Goal: Task Accomplishment & Management: Manage account settings

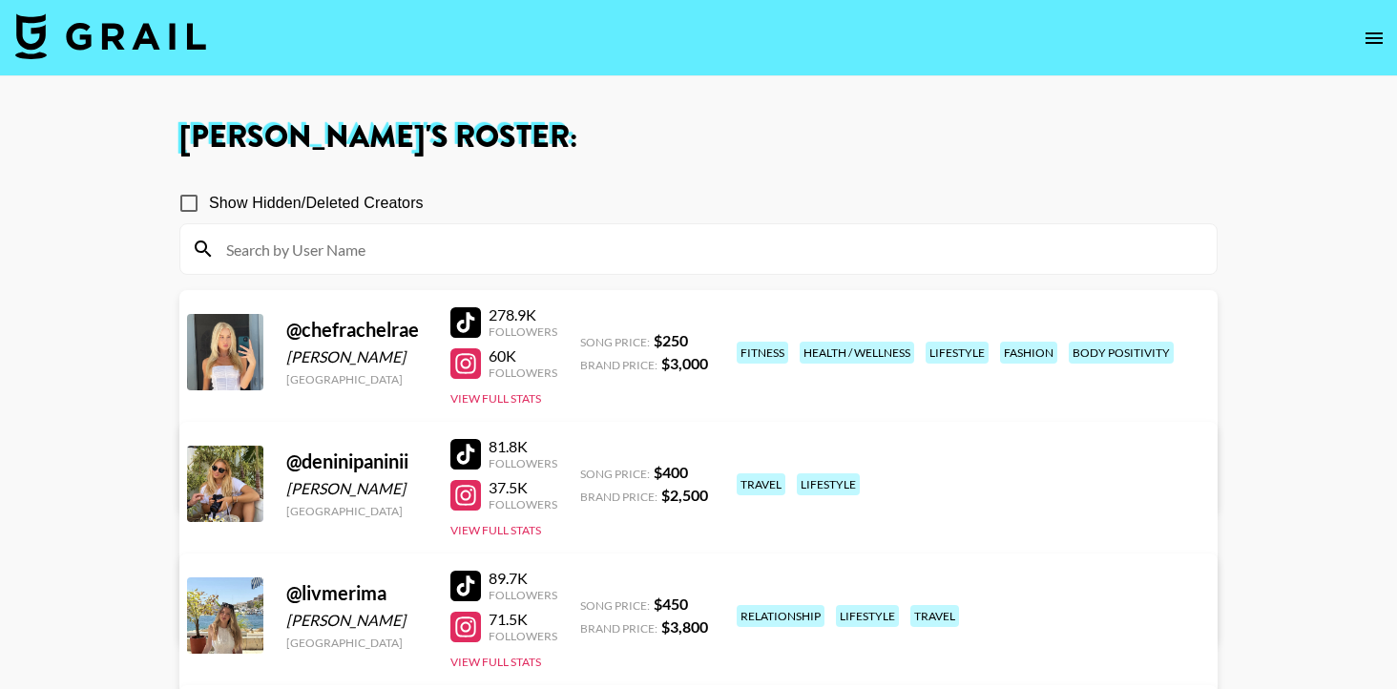
scroll to position [609, 0]
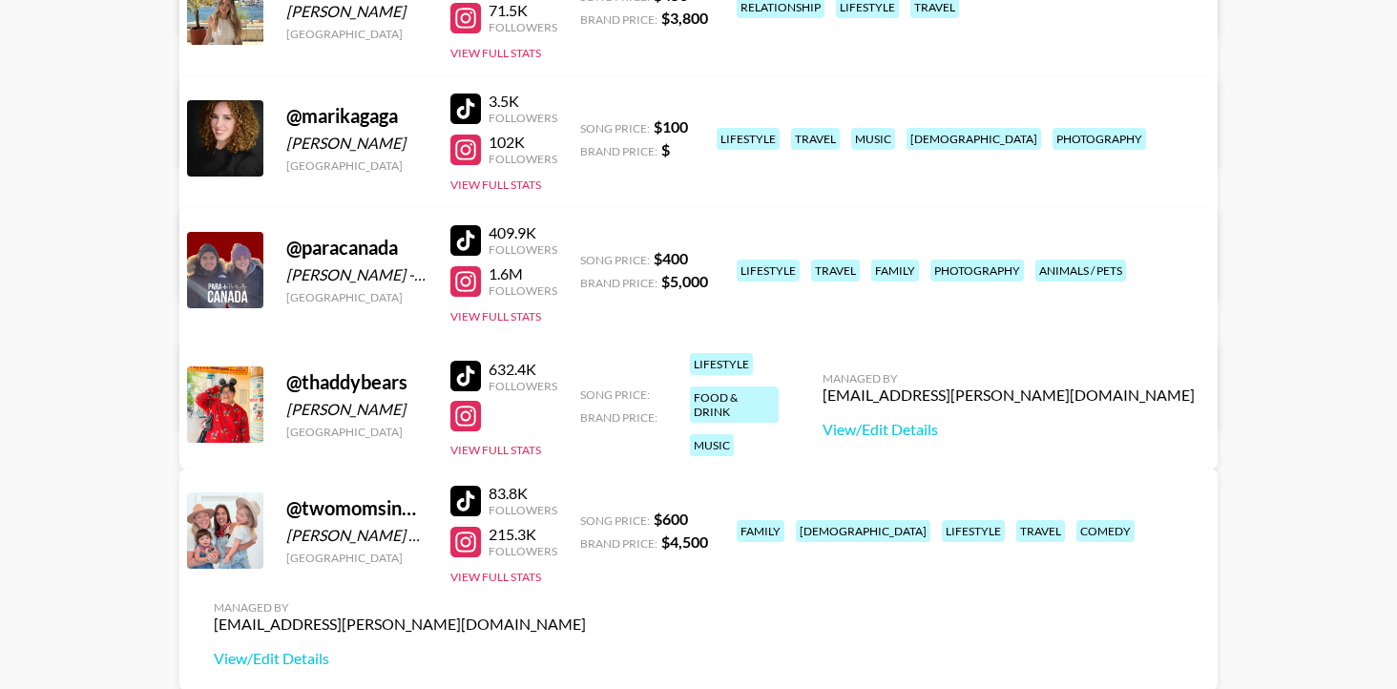
click at [469, 414] on div at bounding box center [466, 416] width 31 height 31
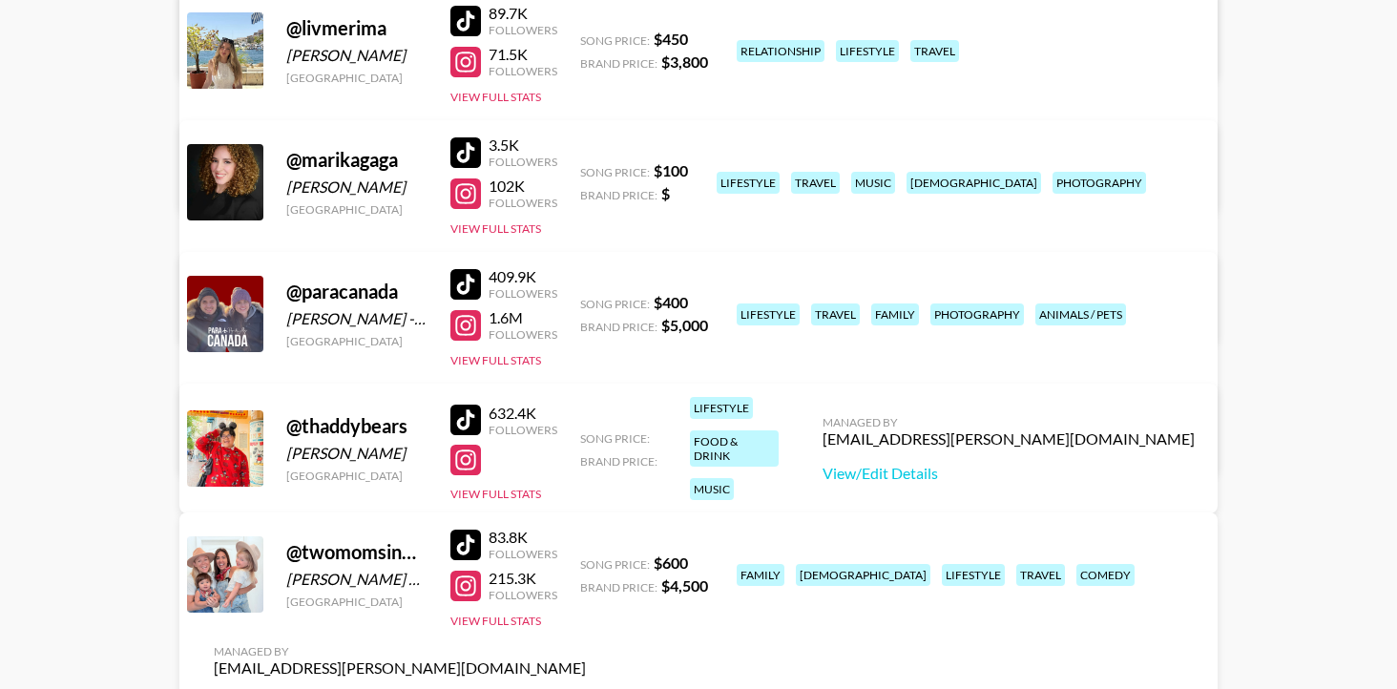
scroll to position [566, 0]
click at [523, 486] on button "View Full Stats" at bounding box center [496, 493] width 91 height 14
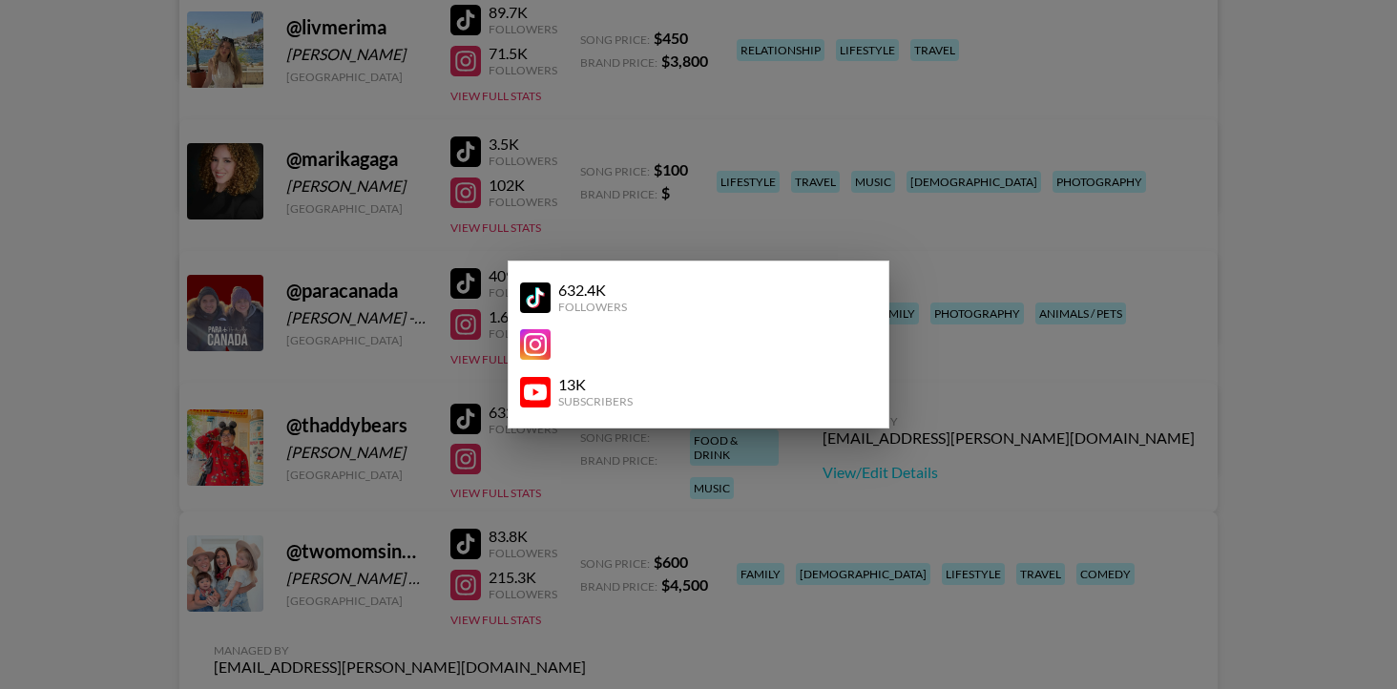
click at [573, 472] on div at bounding box center [698, 344] width 1397 height 689
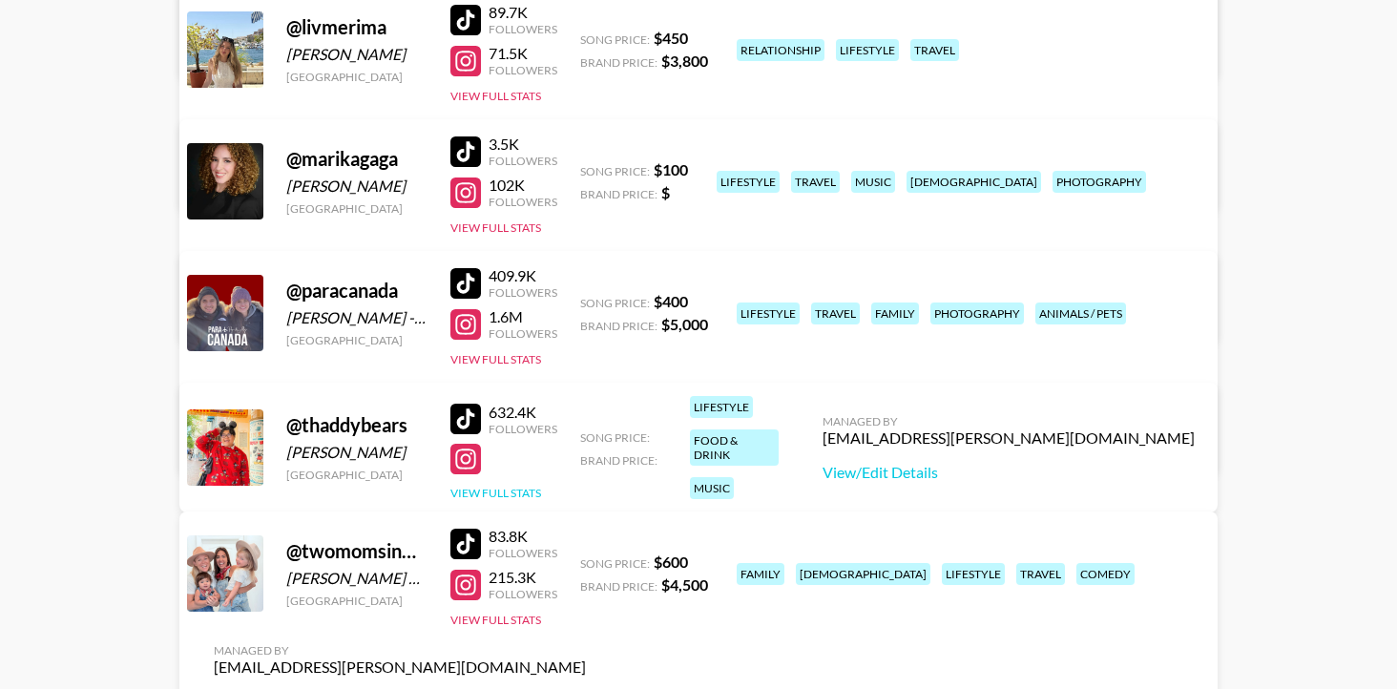
click at [493, 486] on button "View Full Stats" at bounding box center [496, 493] width 91 height 14
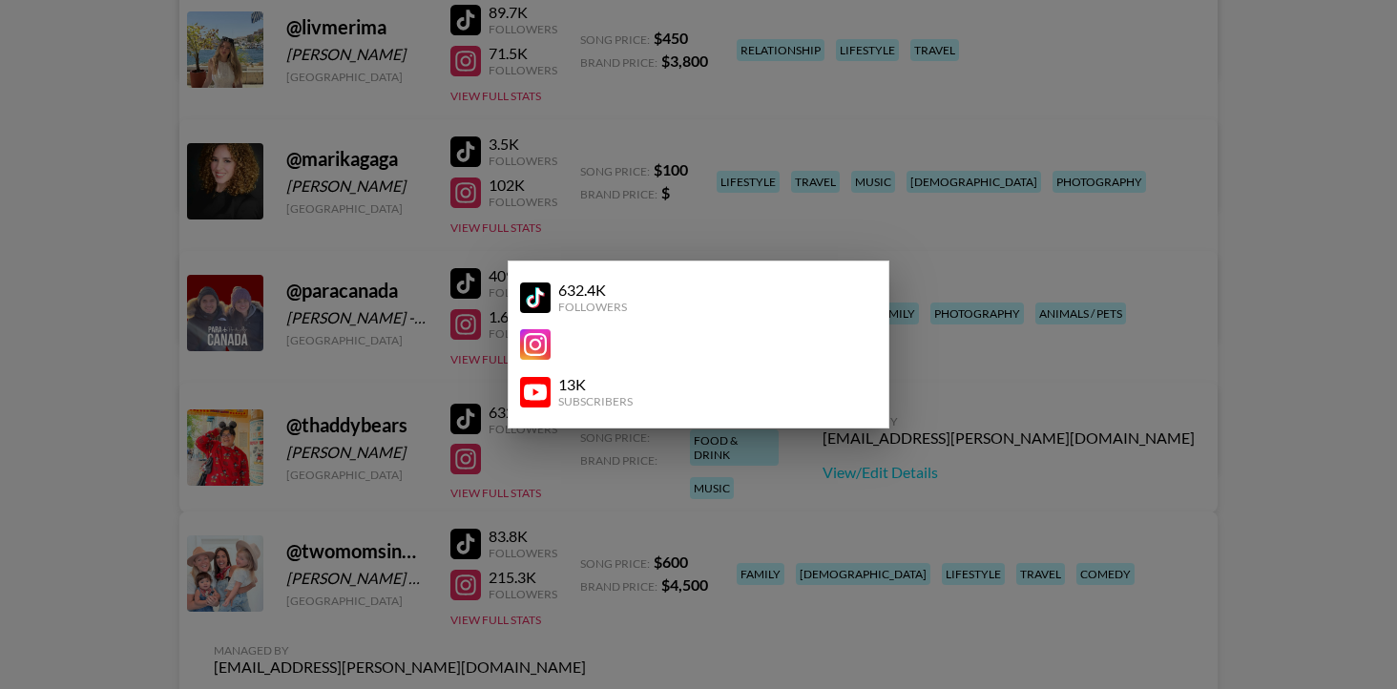
click at [535, 388] on img at bounding box center [535, 392] width 31 height 31
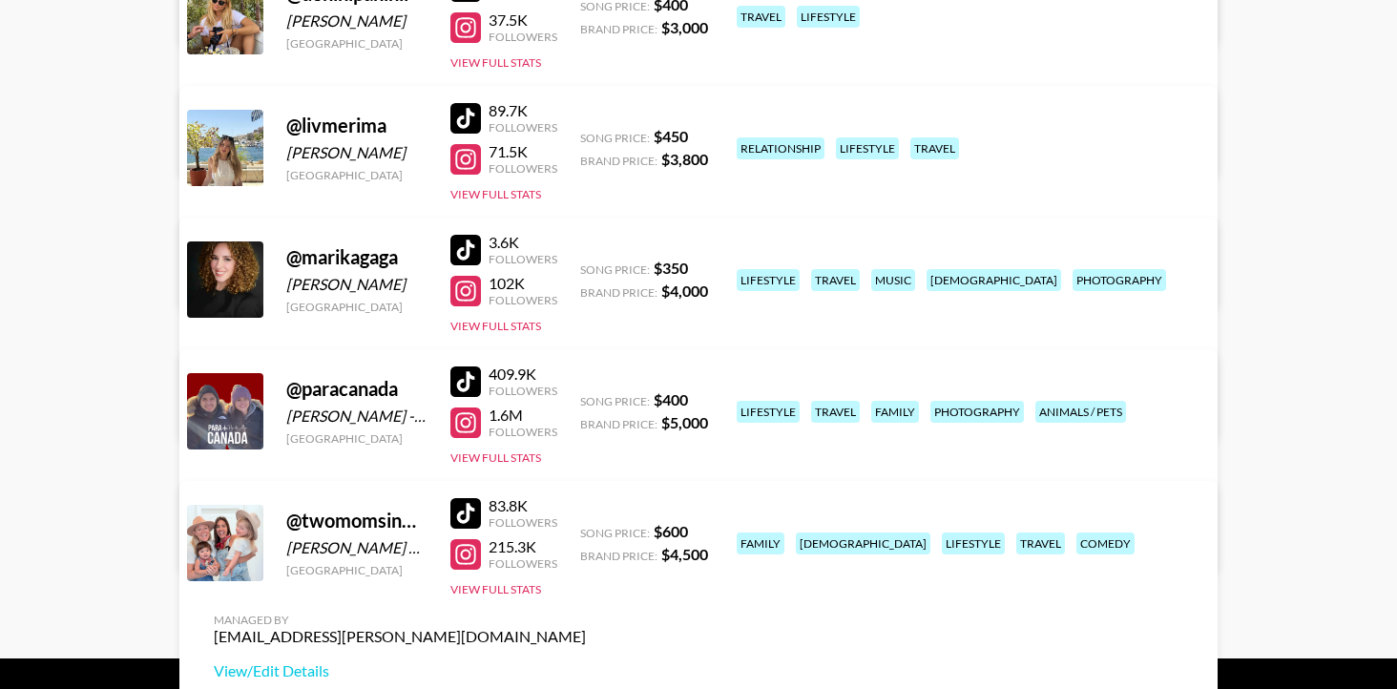
scroll to position [472, 0]
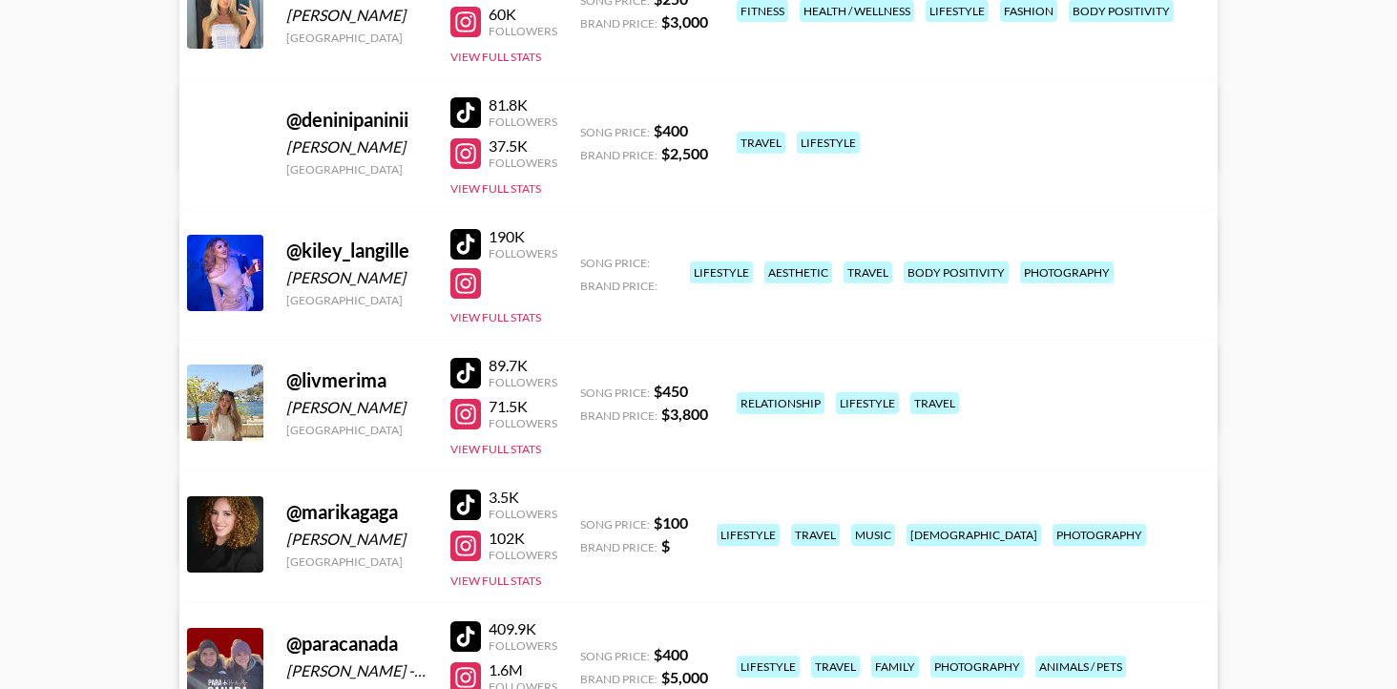
scroll to position [338, 0]
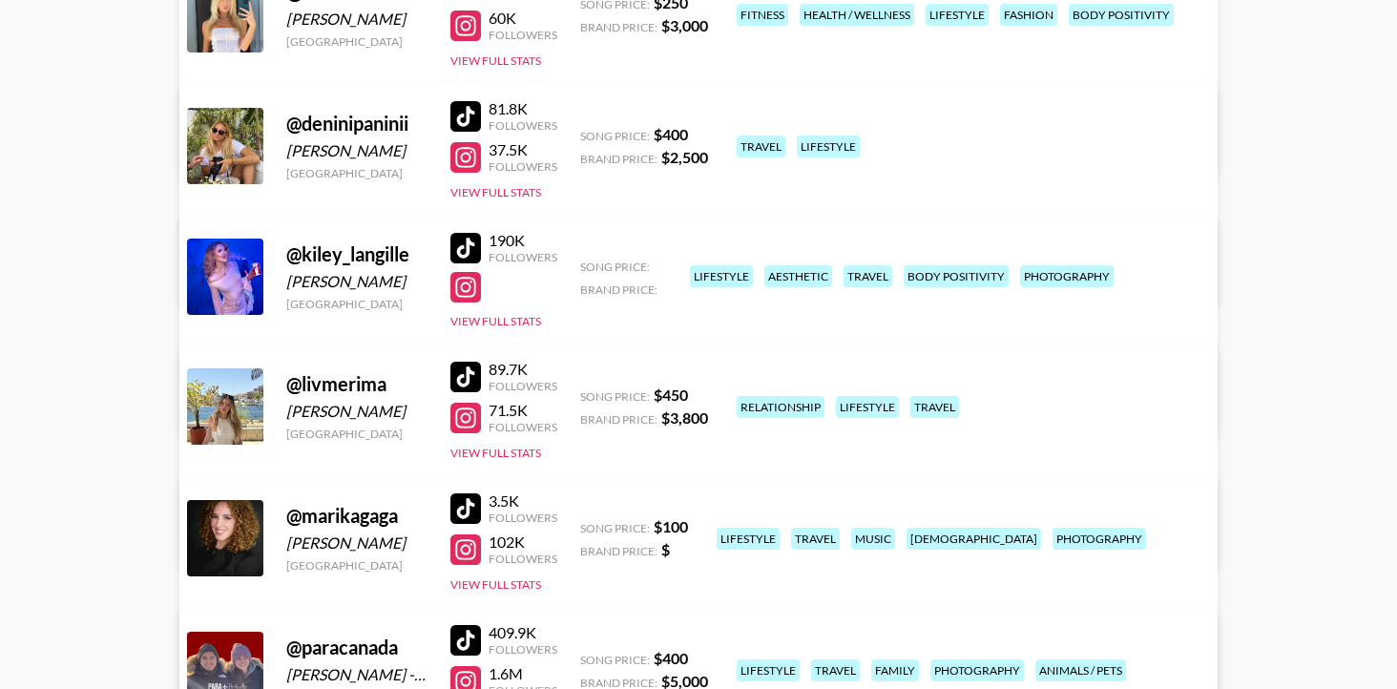
click at [586, 393] on link "View/Edit Details" at bounding box center [400, 402] width 372 height 19
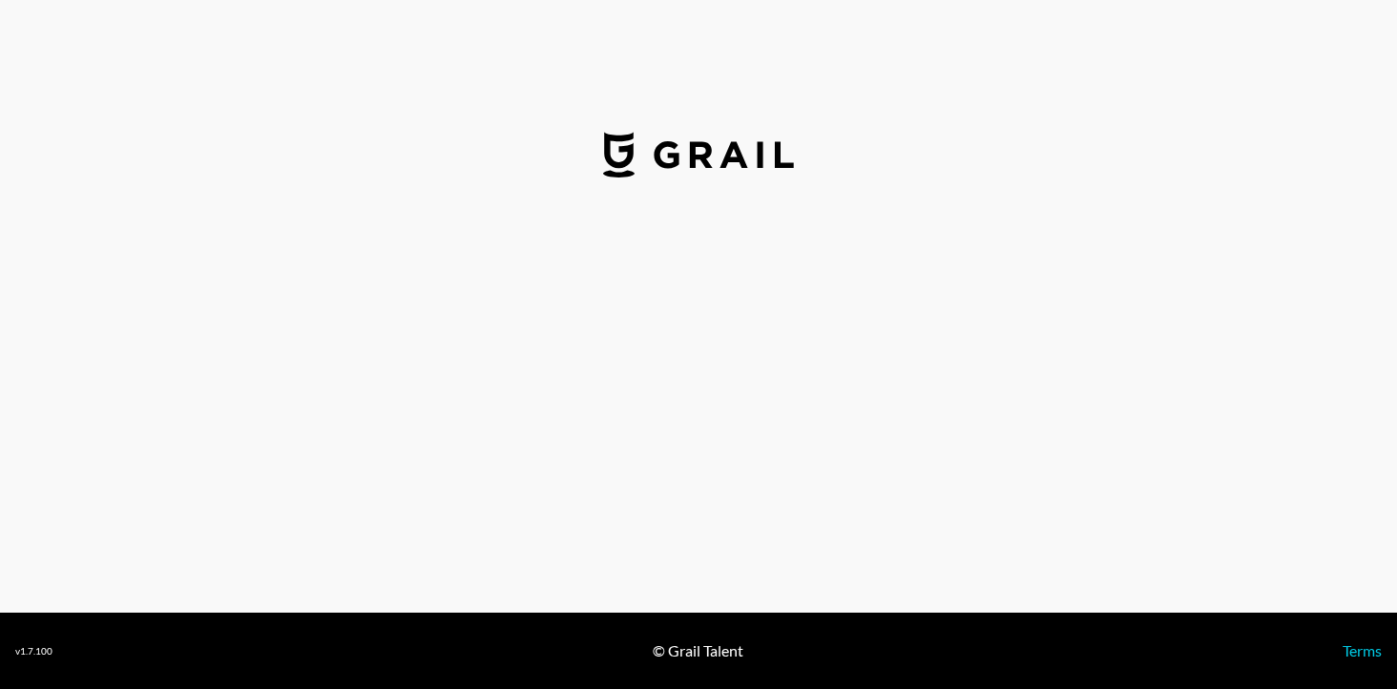
select select "USD"
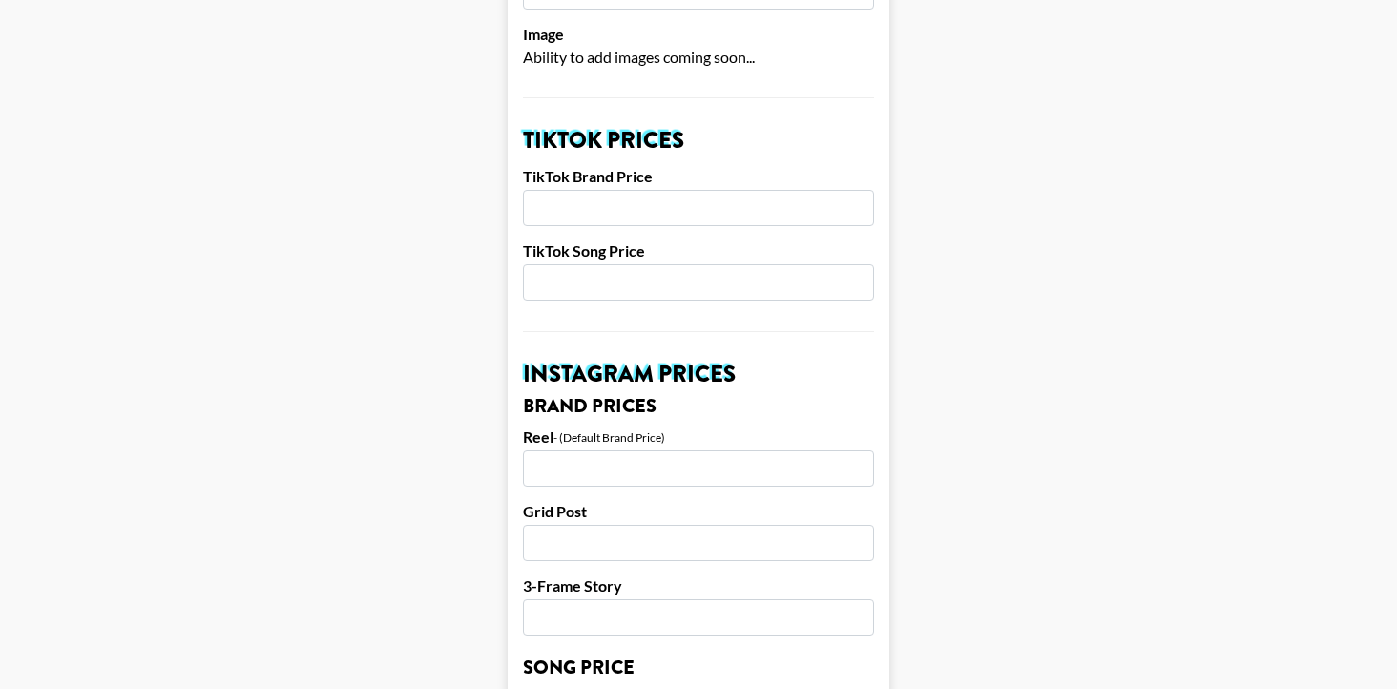
scroll to position [621, 0]
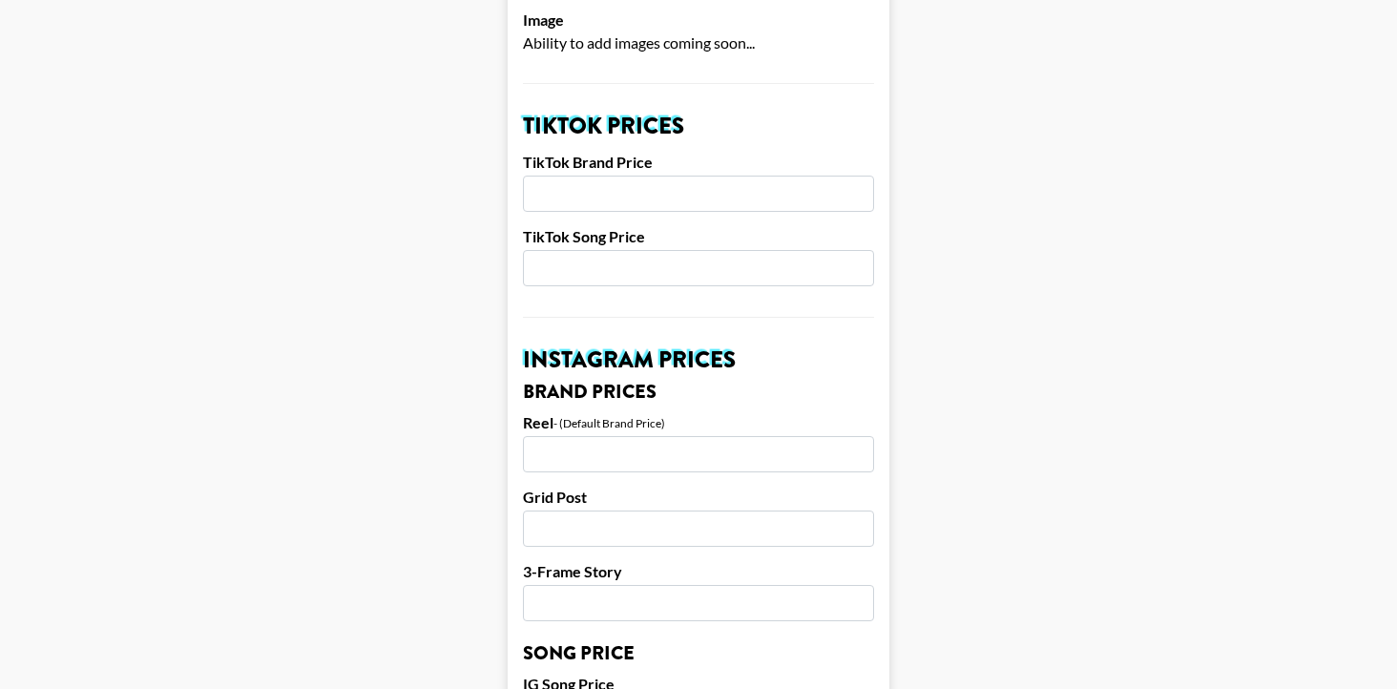
click at [597, 176] on input "number" at bounding box center [698, 194] width 351 height 36
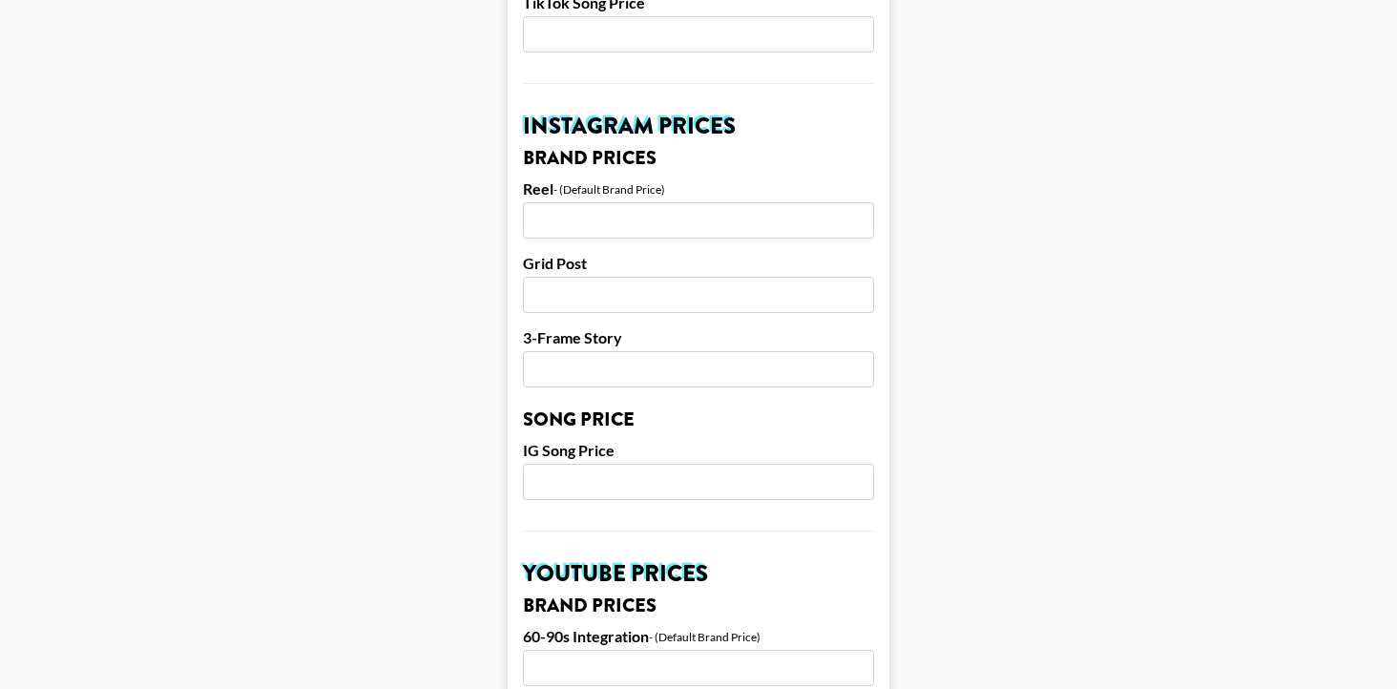
scroll to position [881, 0]
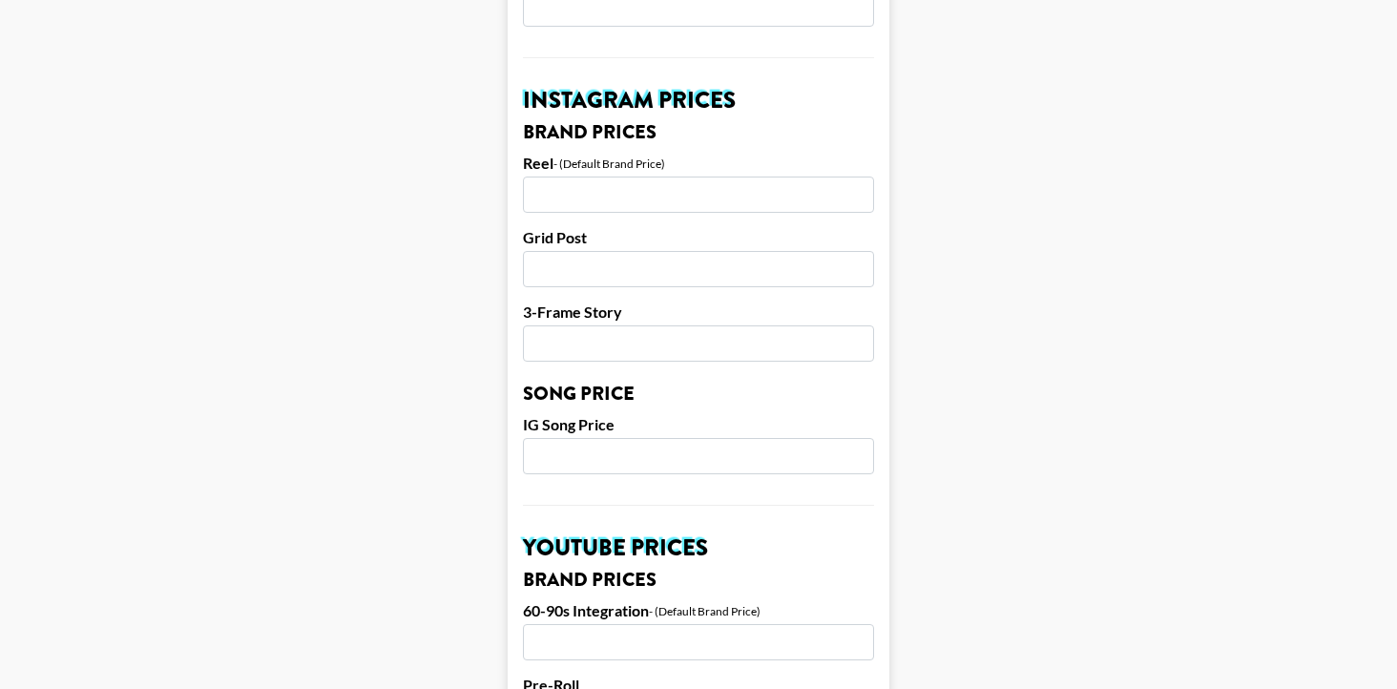
click at [556, 177] on input "number" at bounding box center [698, 195] width 351 height 36
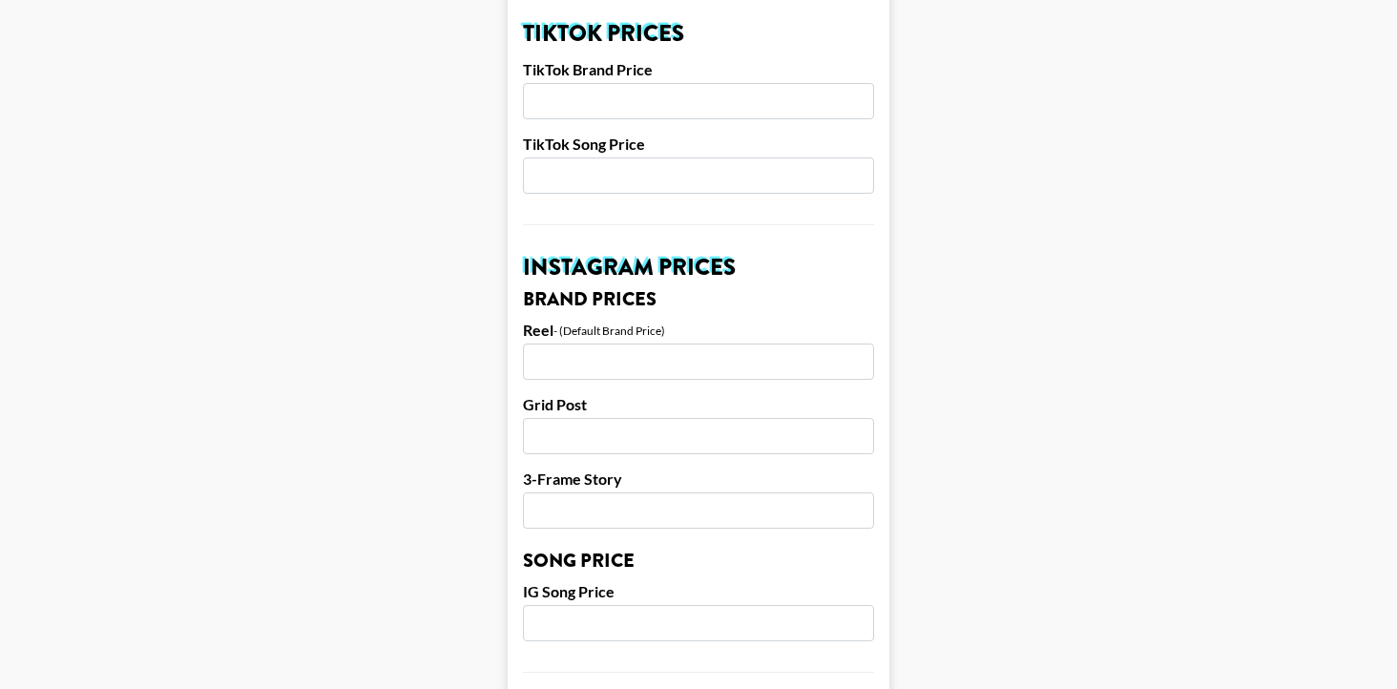
scroll to position [595, 0]
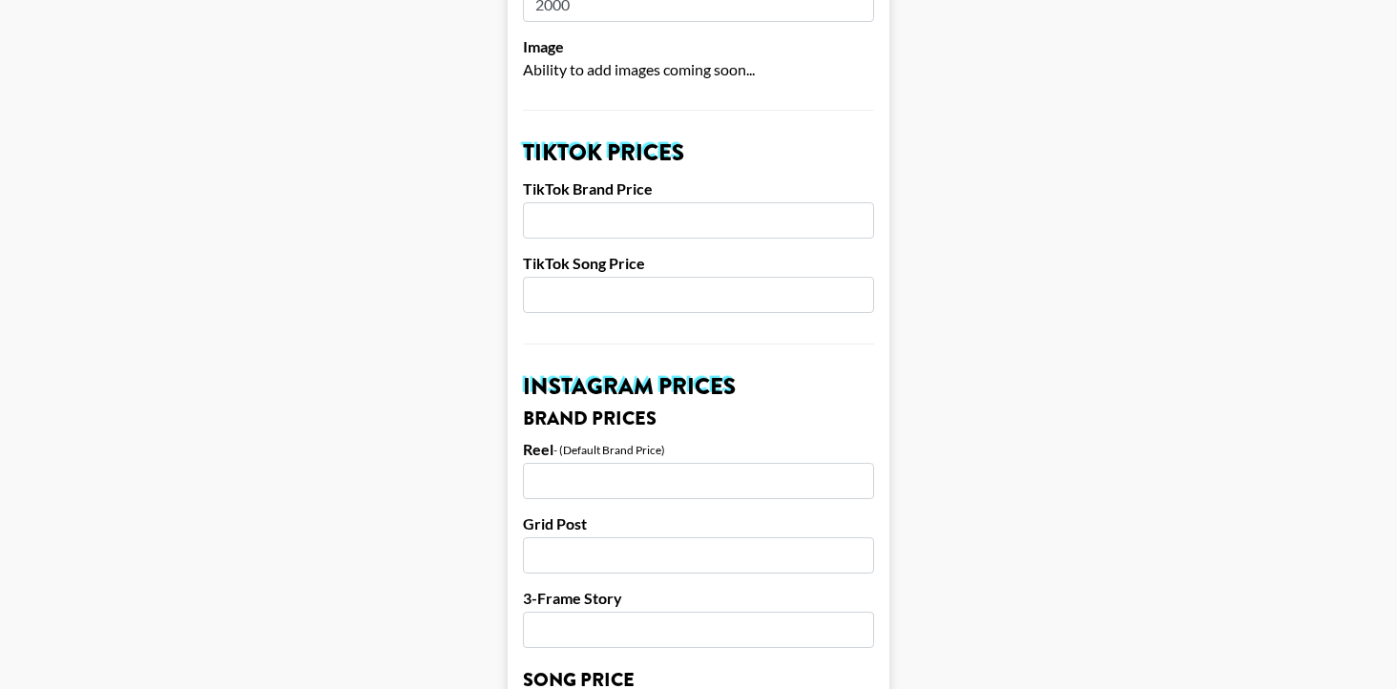
click at [561, 202] on input "number" at bounding box center [698, 220] width 351 height 36
type input "2200"
click at [563, 277] on input "number" at bounding box center [698, 295] width 351 height 36
type input "400"
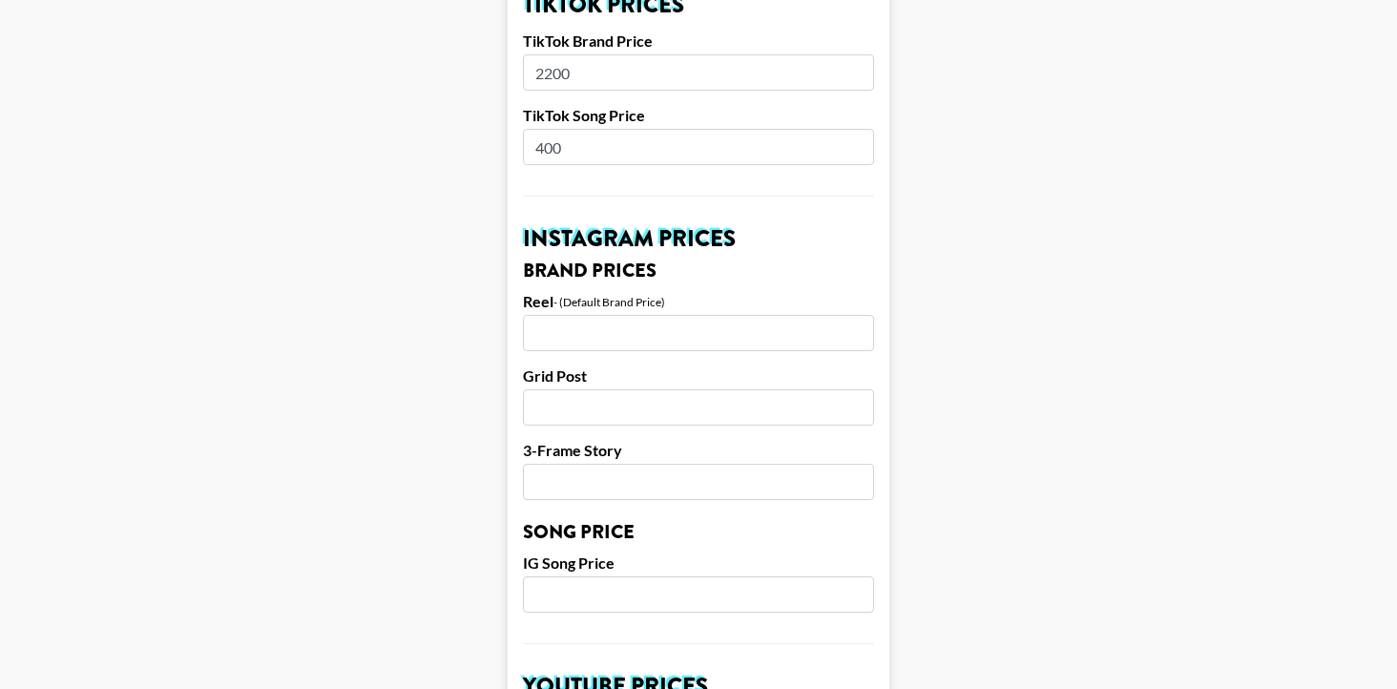
scroll to position [765, 0]
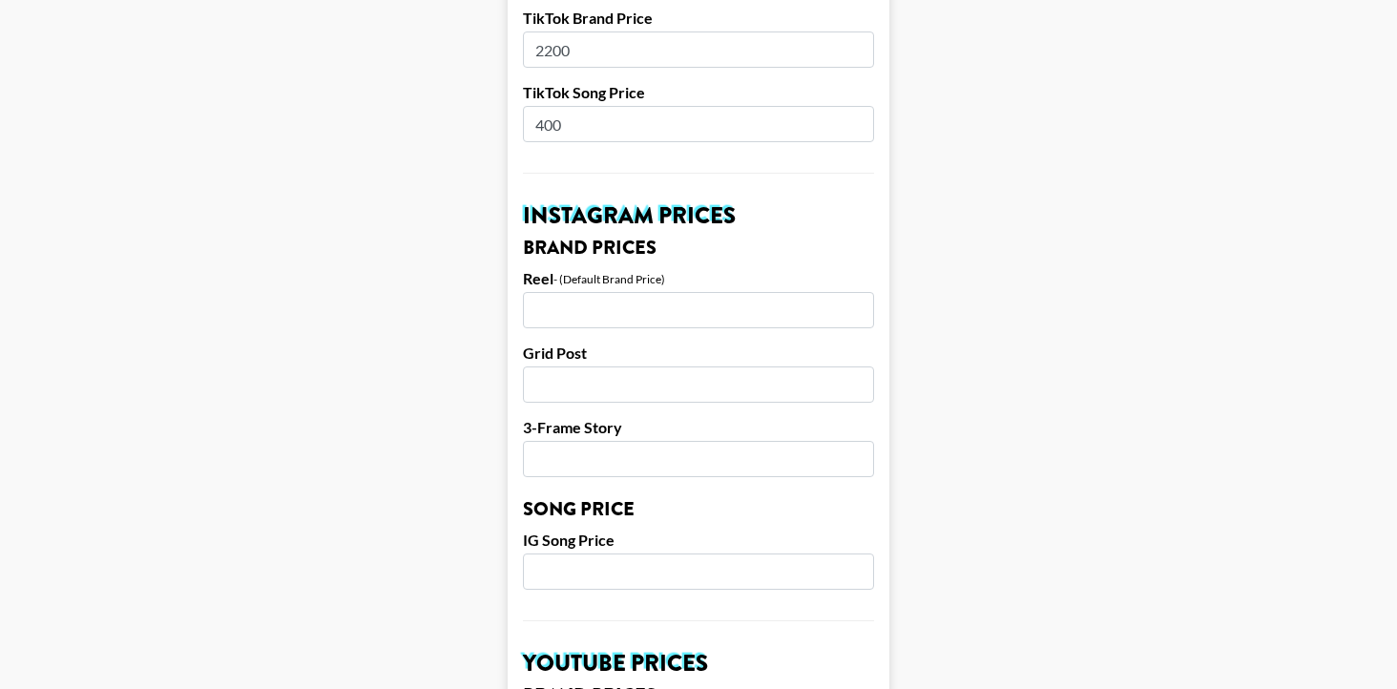
click at [575, 292] on input "number" at bounding box center [698, 310] width 351 height 36
type input "3300"
click at [624, 367] on input "number" at bounding box center [698, 385] width 351 height 36
type input "2800"
click at [626, 418] on label "3-Frame Story" at bounding box center [698, 427] width 351 height 19
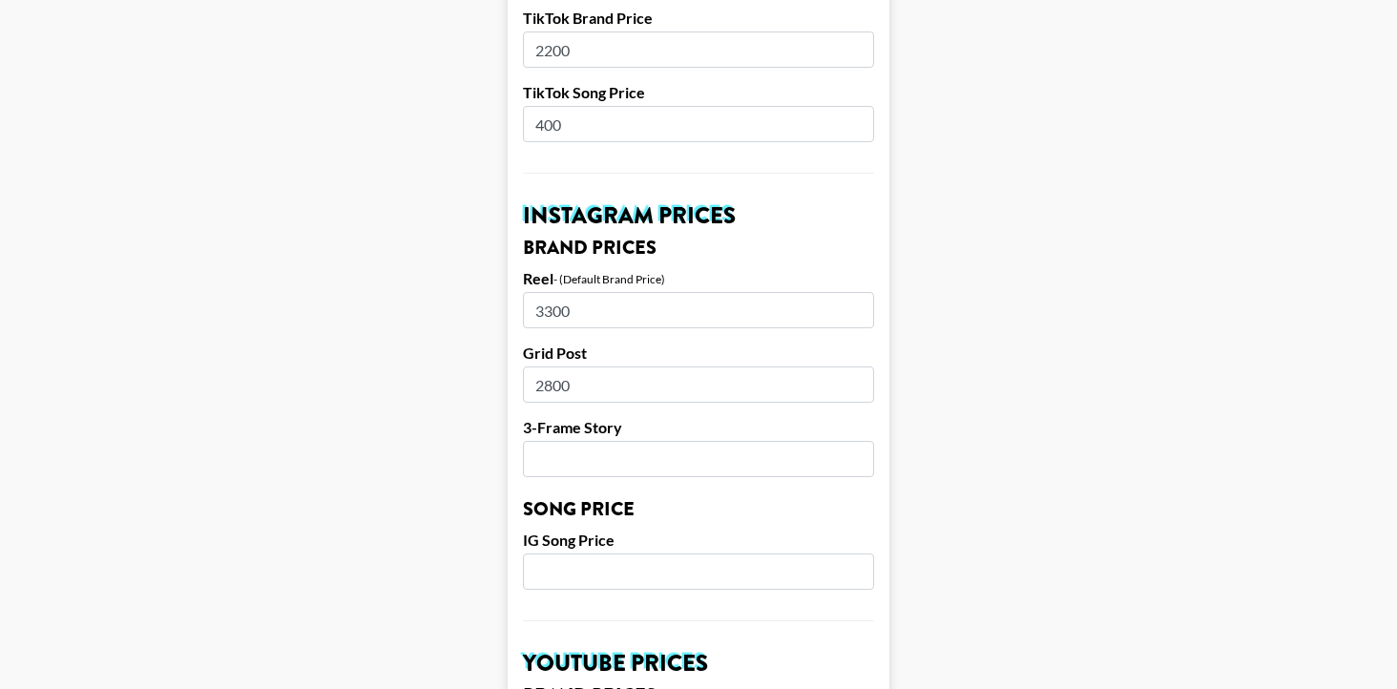
click at [629, 441] on input "number" at bounding box center [698, 459] width 351 height 36
type input "2100"
click at [342, 156] on main "Airtable ID: recluh7MGKWlFdM0B Manager(s) mady.cuellar@grail-talent.com ​ TikTo…" at bounding box center [698, 542] width 1367 height 2402
click at [628, 554] on input "number" at bounding box center [698, 572] width 351 height 36
type input "400"
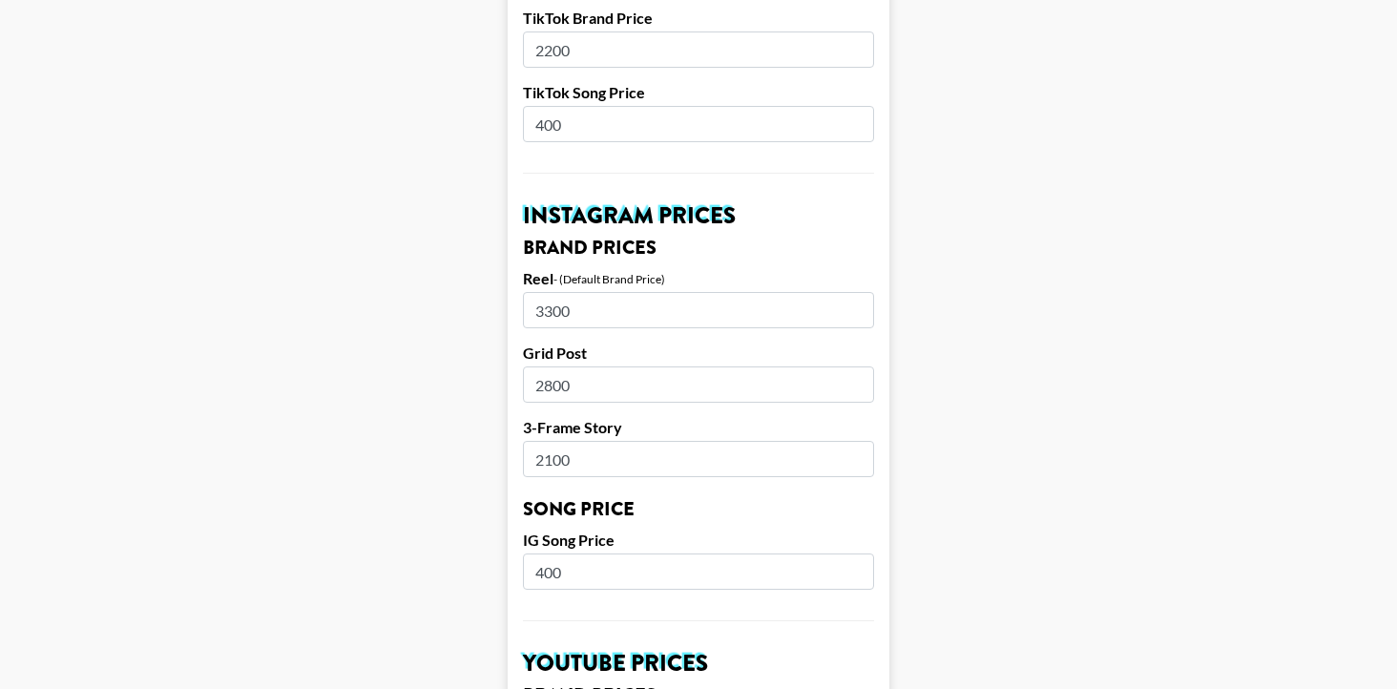
click at [461, 451] on main "Airtable ID: recluh7MGKWlFdM0B Manager(s) mady.cuellar@grail-talent.com ​ TikTo…" at bounding box center [698, 542] width 1367 height 2402
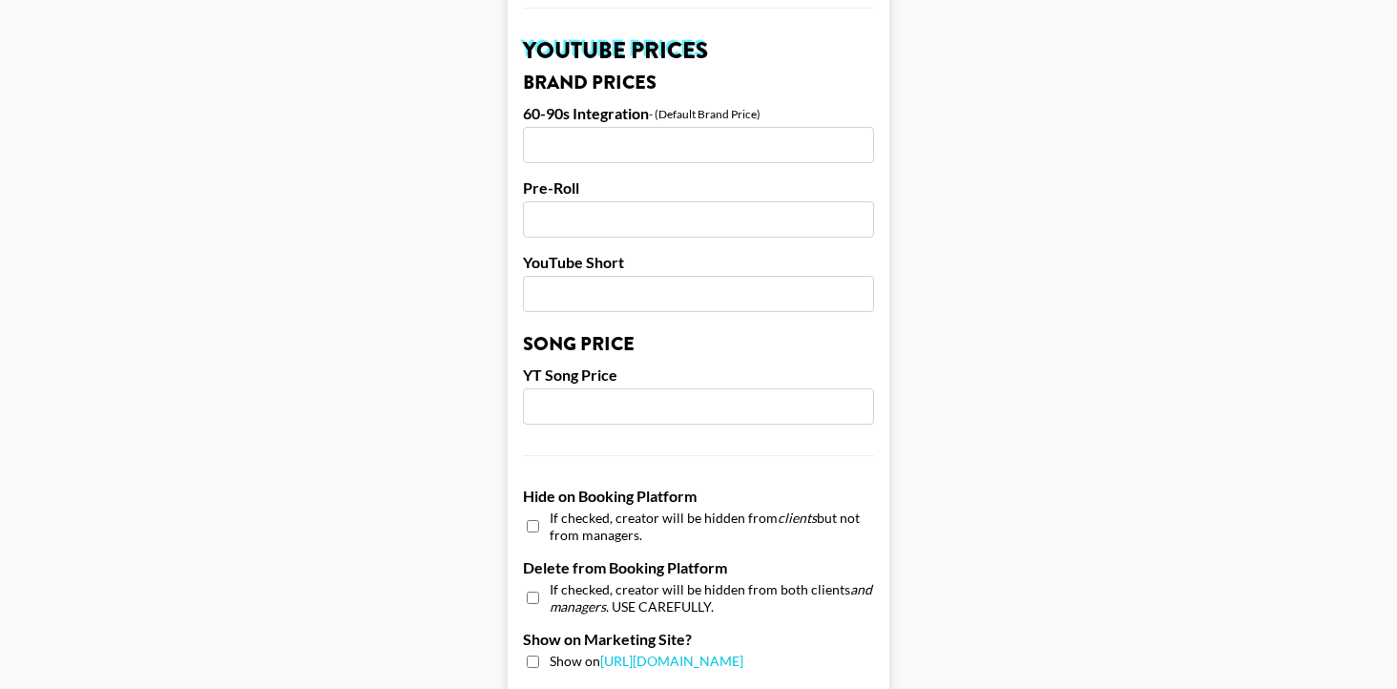
scroll to position [1370, 0]
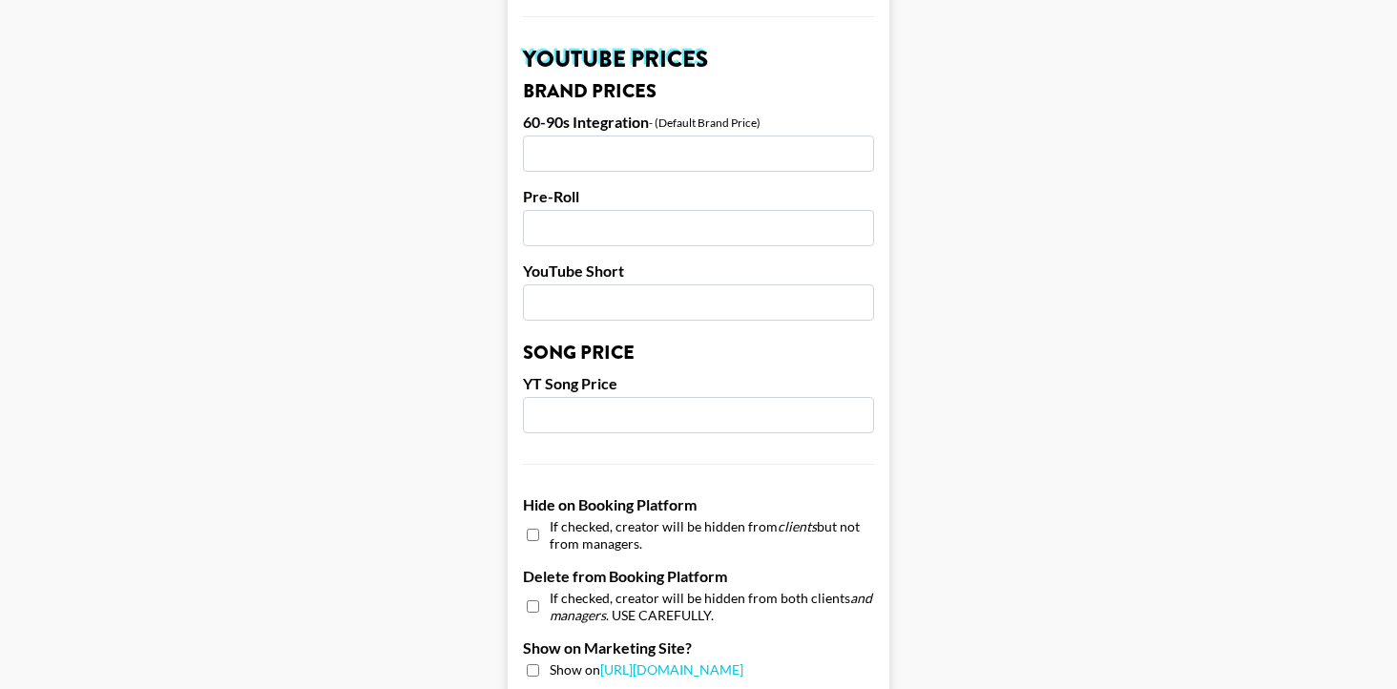
click at [565, 284] on input "number" at bounding box center [698, 302] width 351 height 36
type input "300"
click at [567, 397] on input "number" at bounding box center [698, 415] width 351 height 36
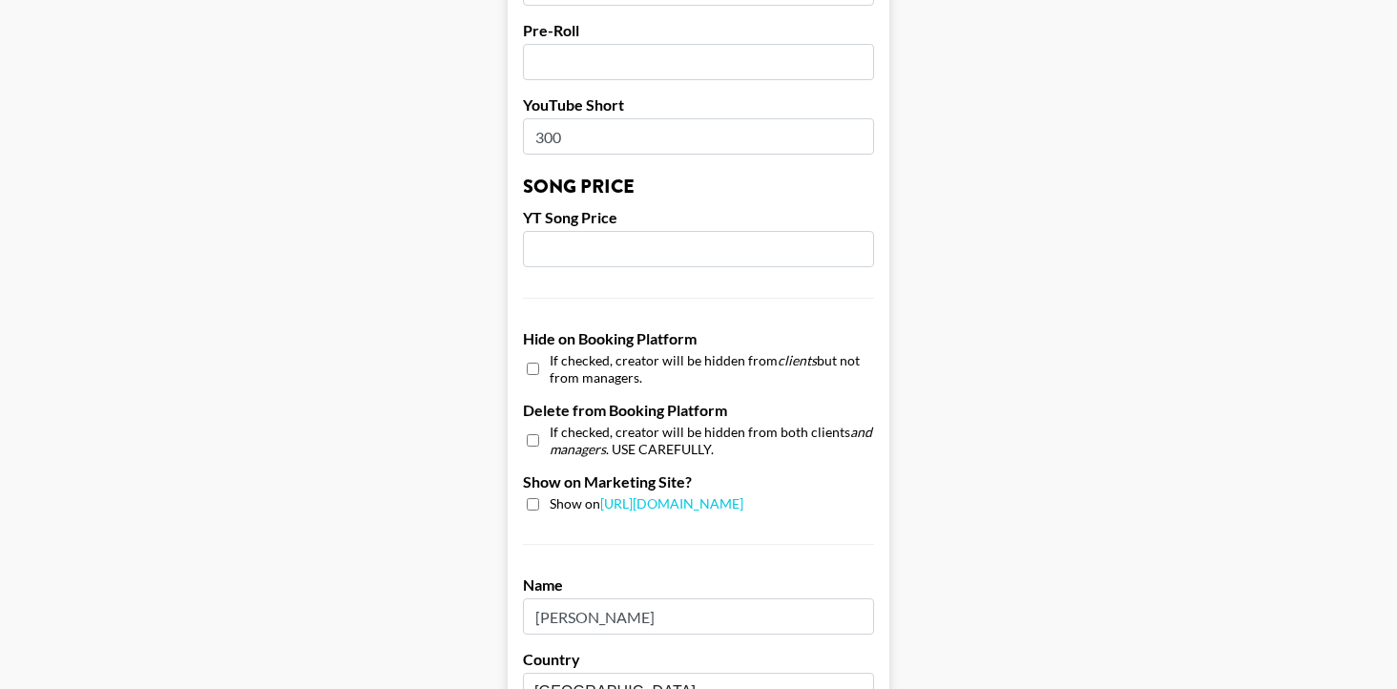
scroll to position [1538, 0]
click at [531, 496] on input "checkbox" at bounding box center [533, 502] width 12 height 12
checkbox input "true"
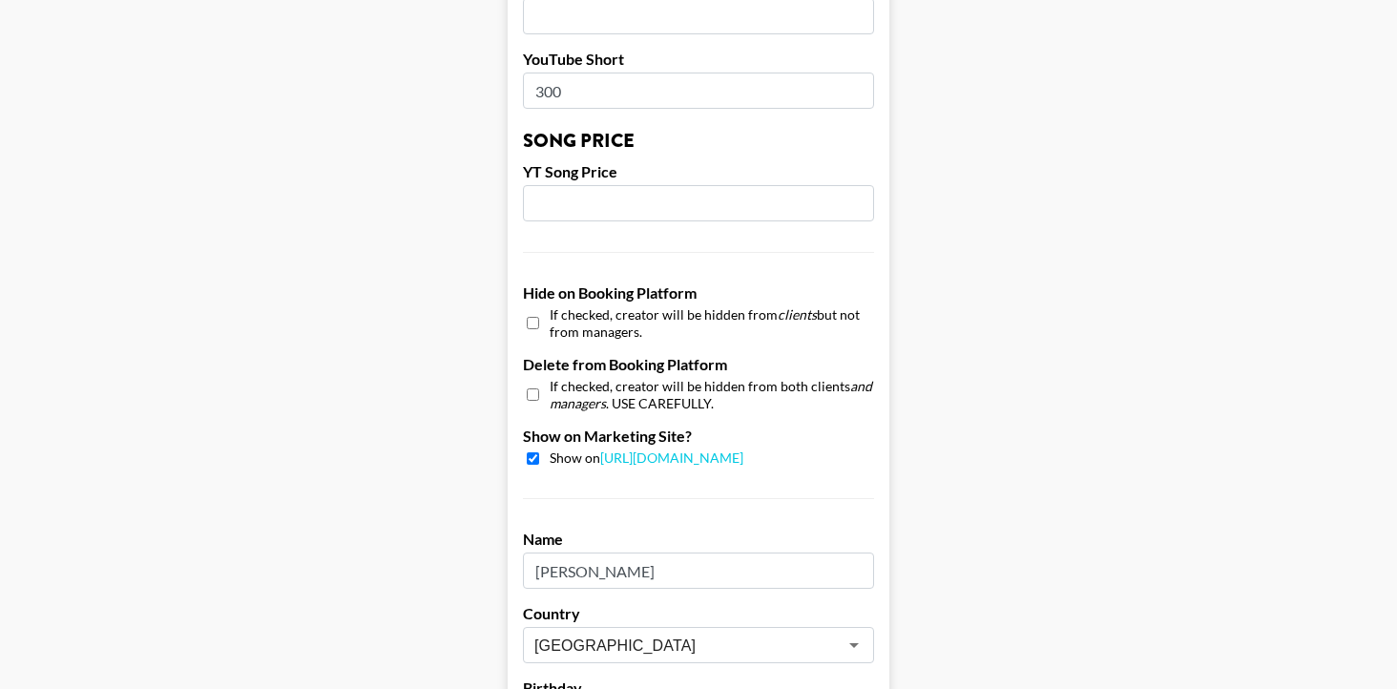
scroll to position [1579, 0]
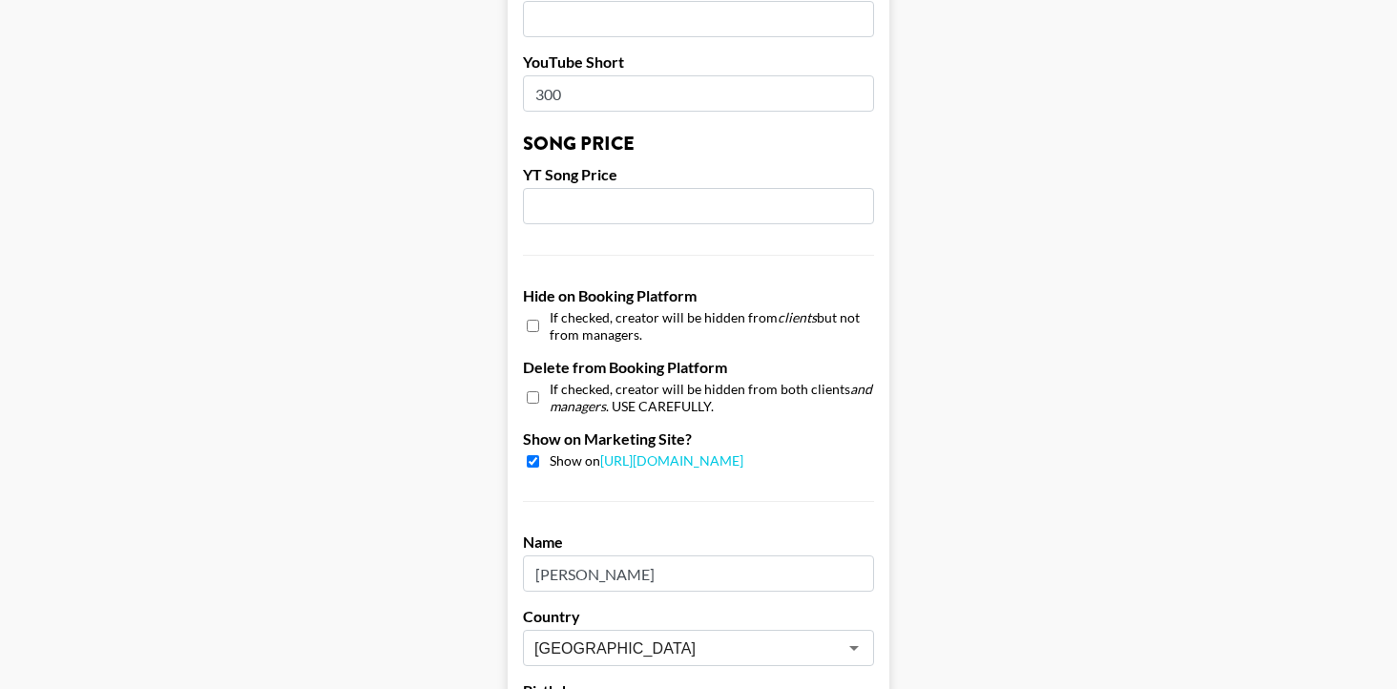
drag, startPoint x: 568, startPoint y: 69, endPoint x: 504, endPoint y: 66, distance: 64.0
click at [573, 188] on input "number" at bounding box center [698, 206] width 351 height 36
type input "3"
type input "100"
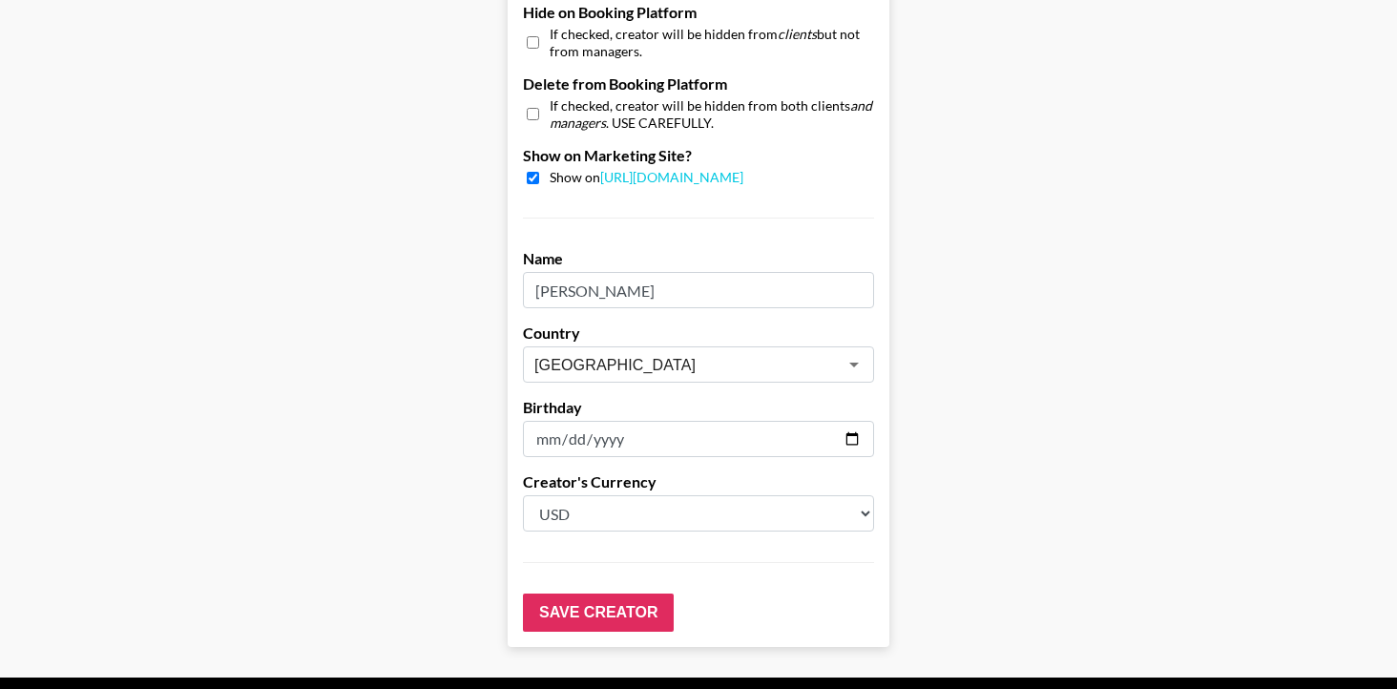
scroll to position [1900, 0]
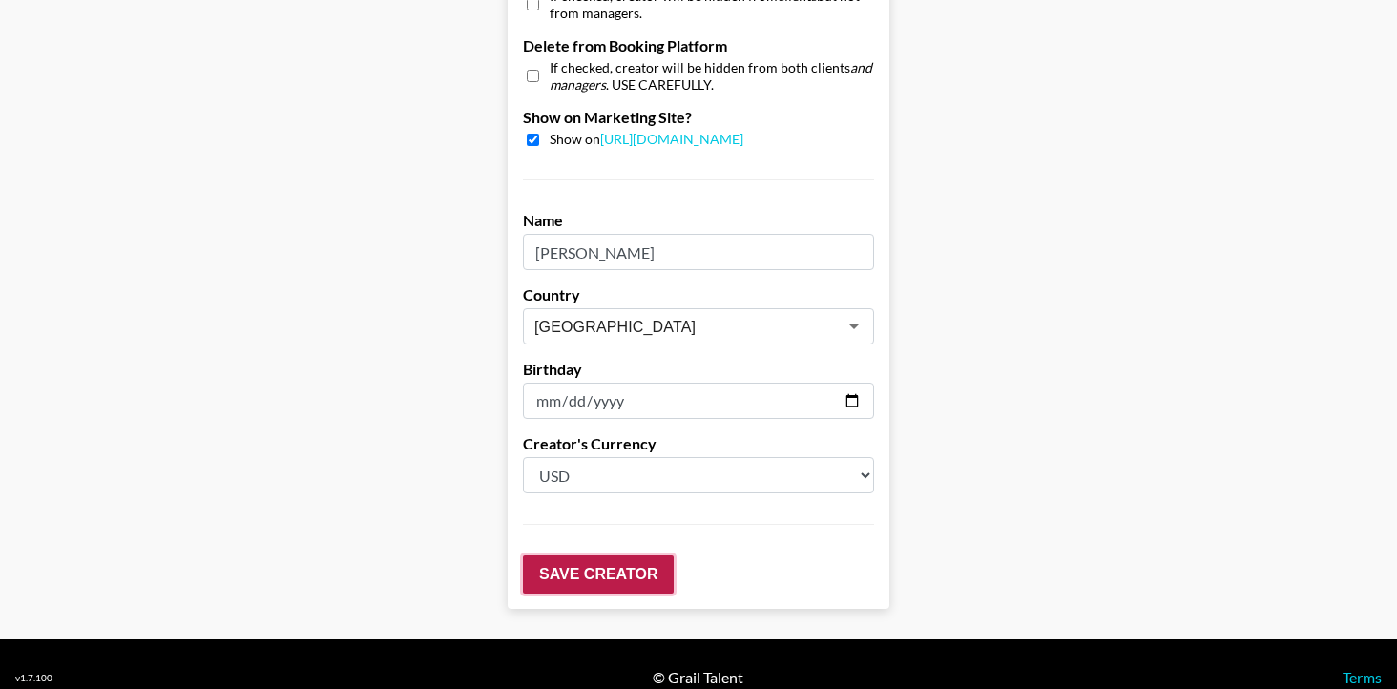
click at [587, 556] on input "Save Creator" at bounding box center [598, 575] width 151 height 38
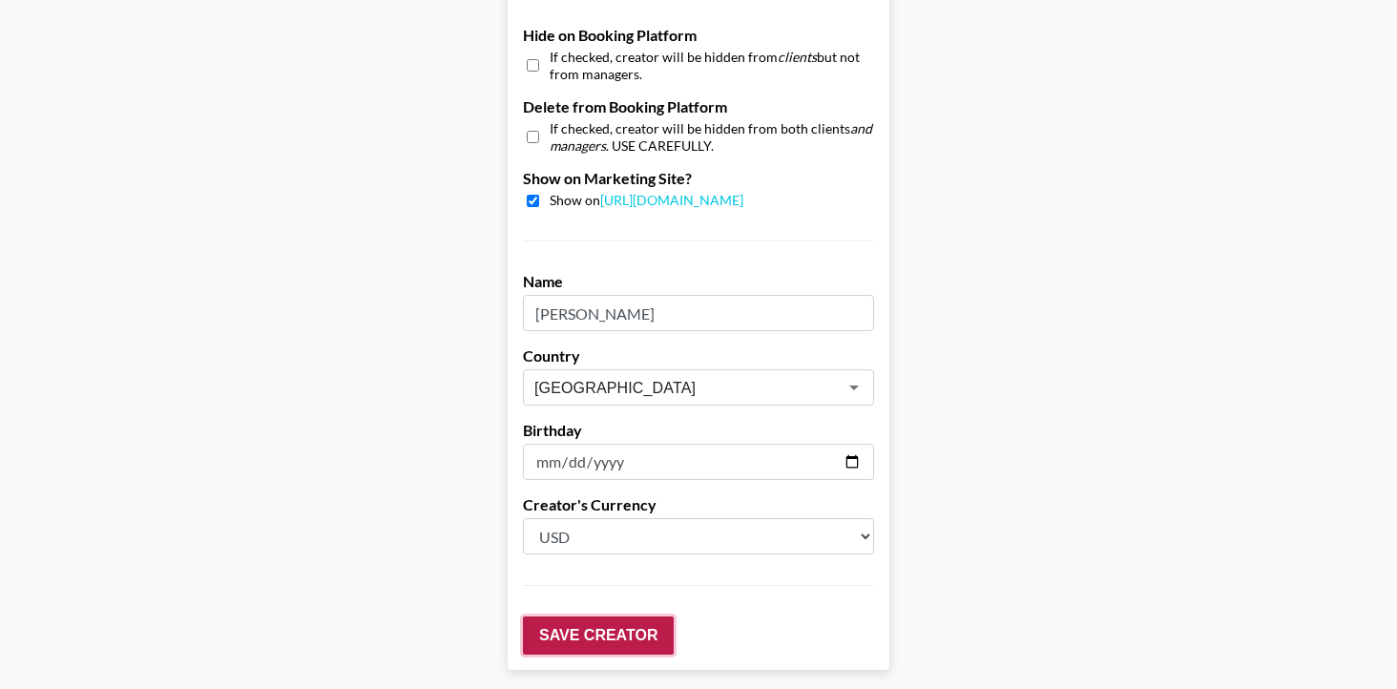
scroll to position [1961, 0]
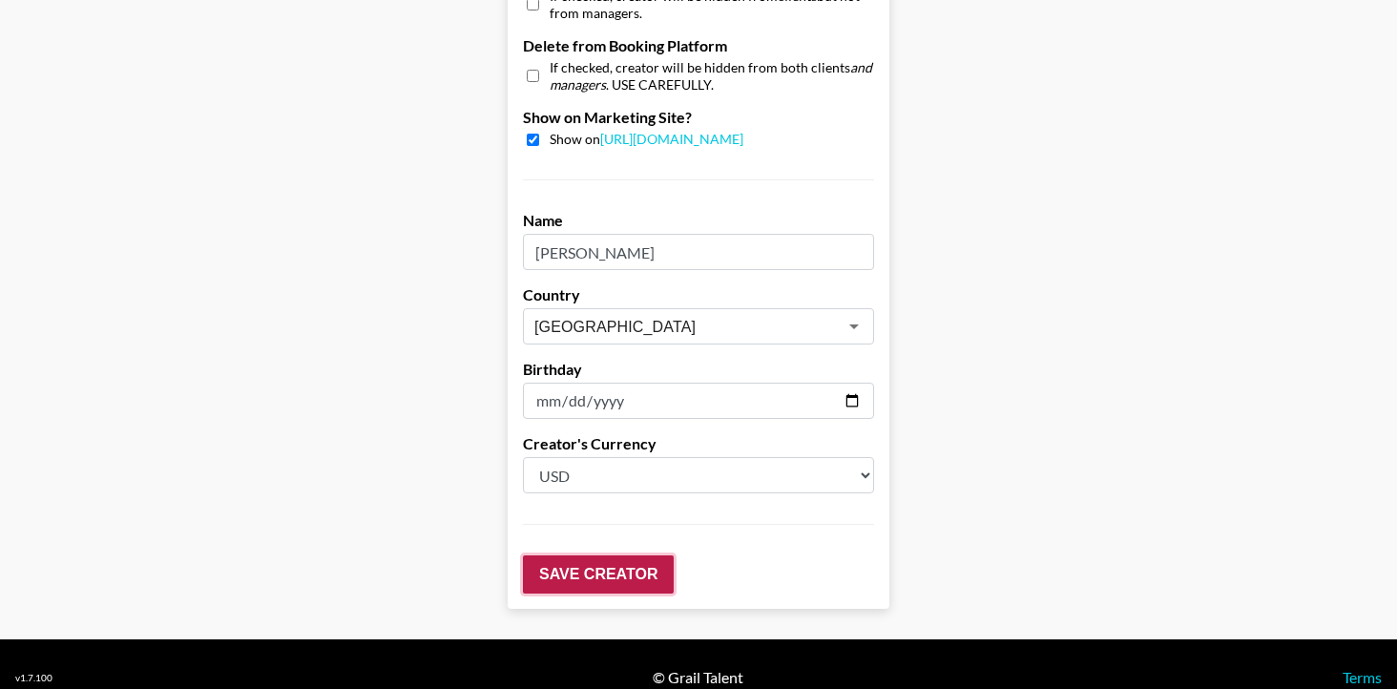
click at [573, 556] on input "Save Creator" at bounding box center [598, 575] width 151 height 38
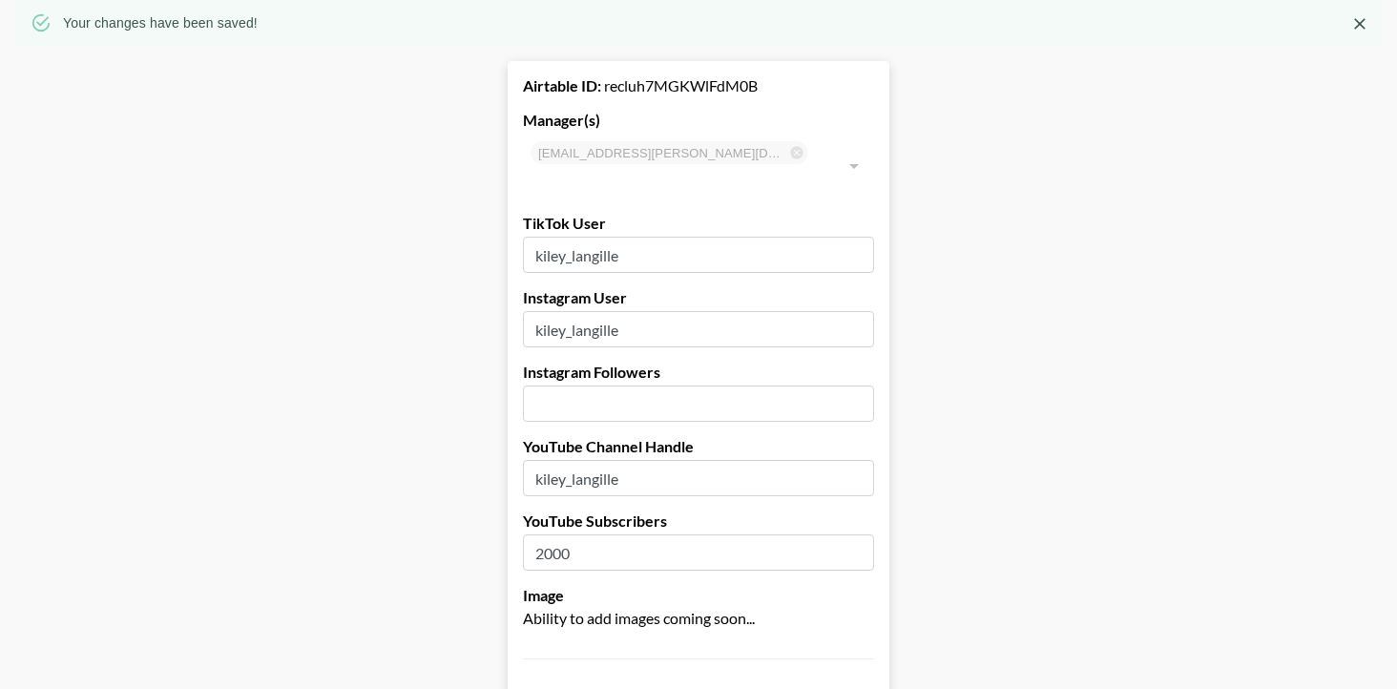
click at [562, 386] on input "number" at bounding box center [698, 404] width 351 height 36
type input "82800"
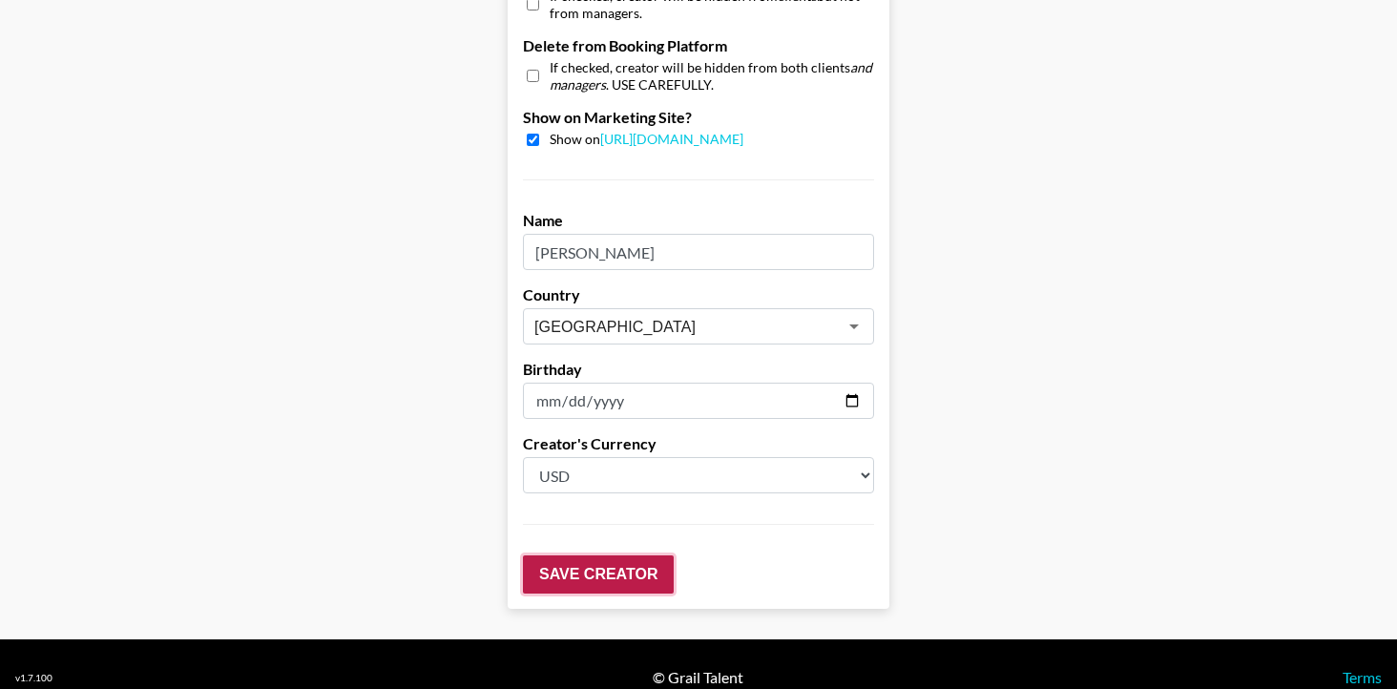
click at [556, 556] on input "Save Creator" at bounding box center [598, 575] width 151 height 38
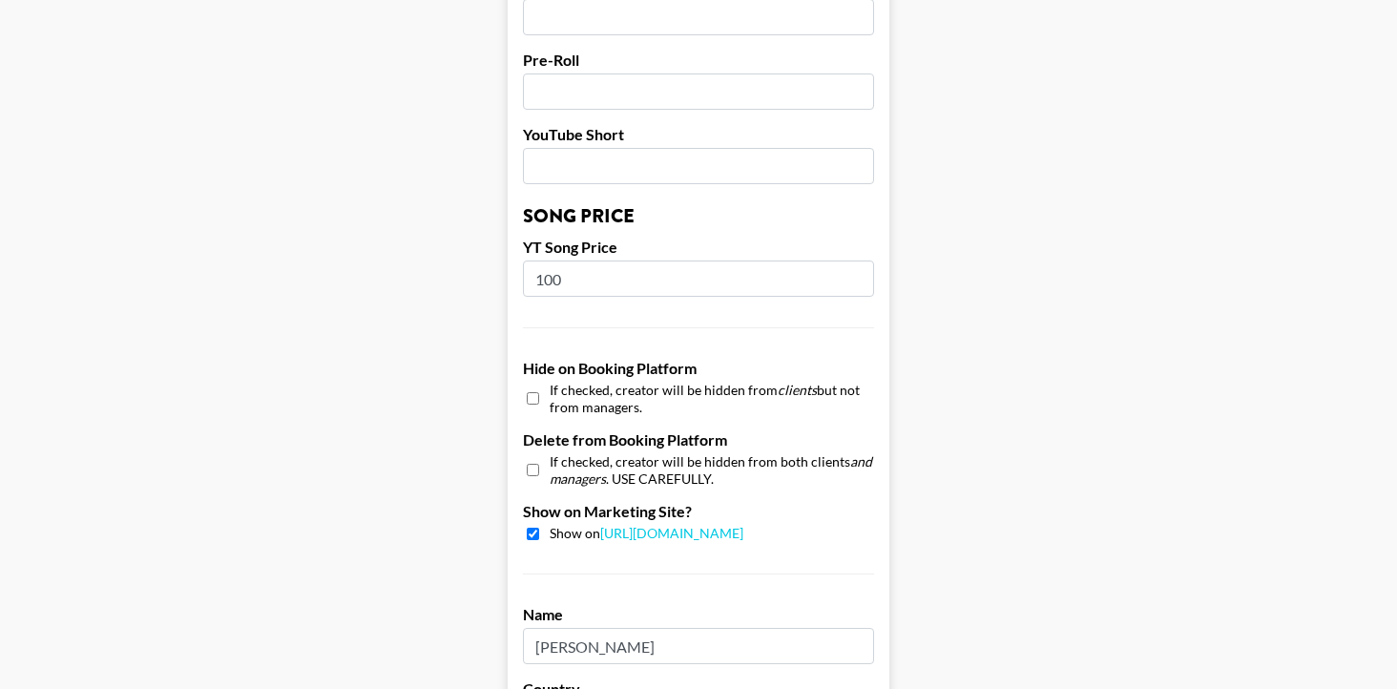
scroll to position [1698, 0]
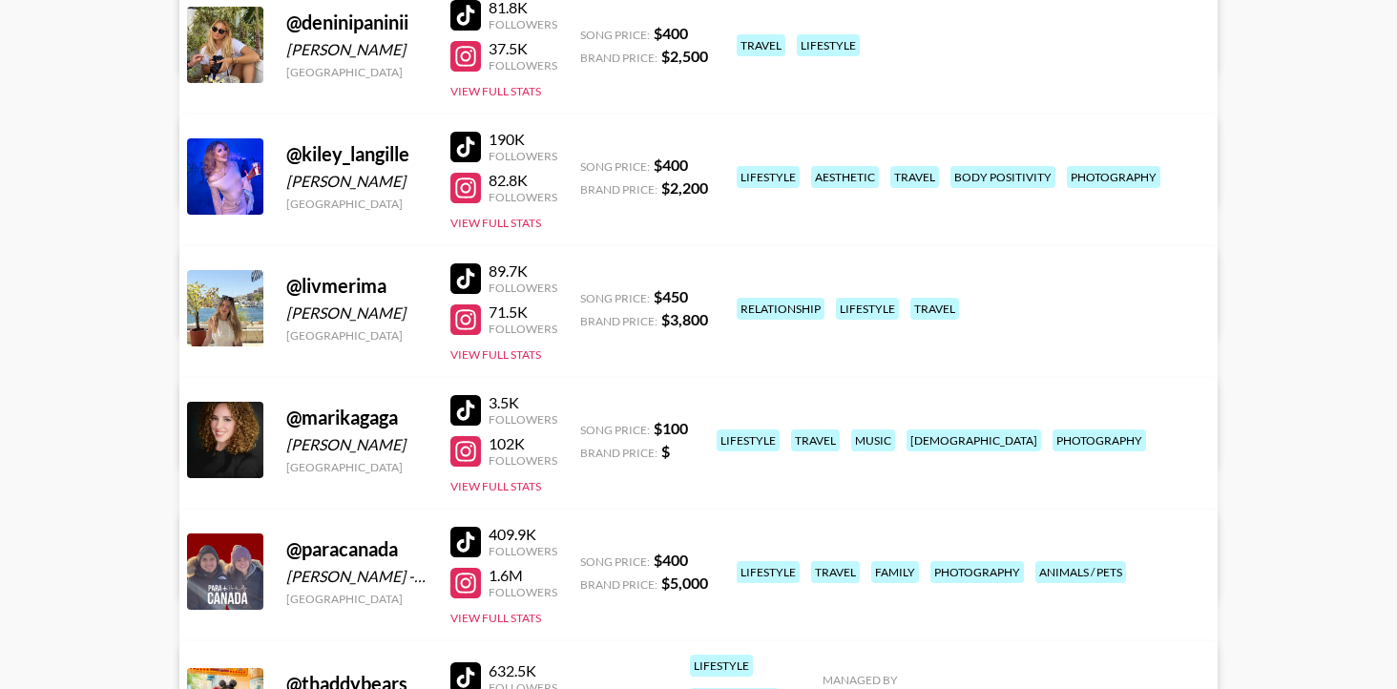
scroll to position [443, 0]
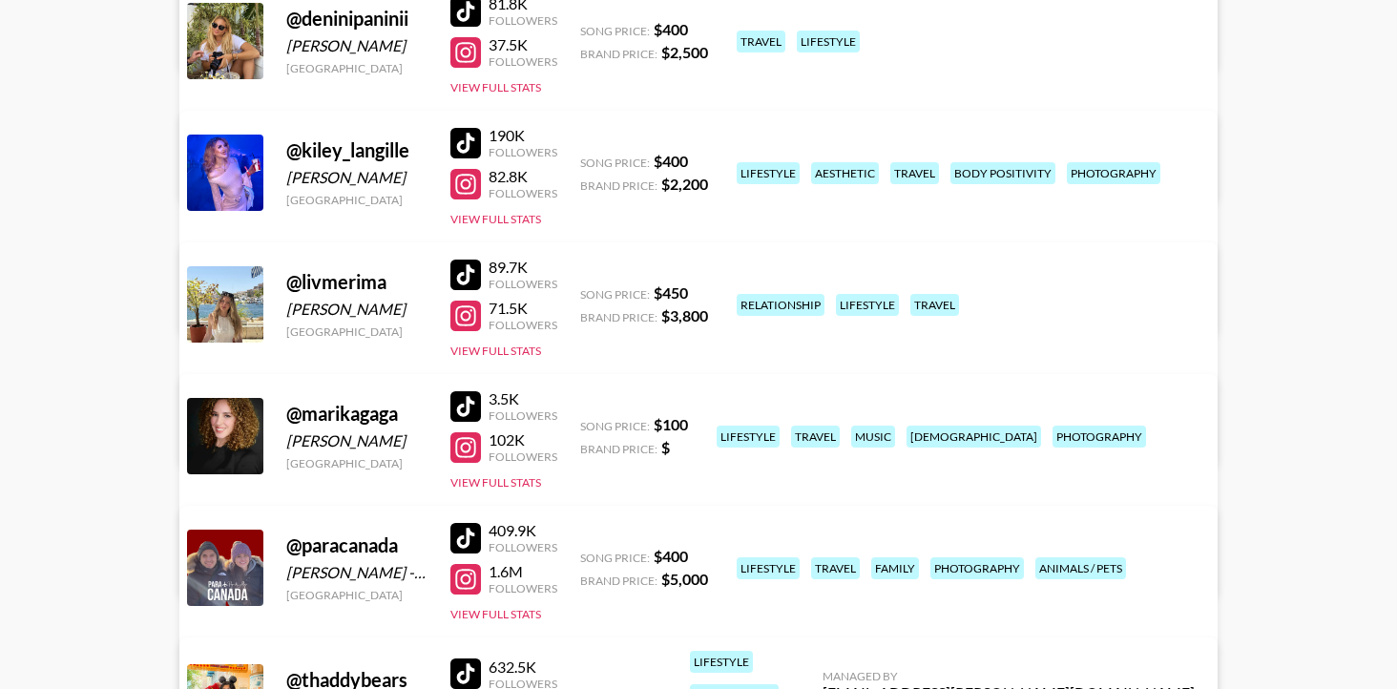
click at [586, 423] on link "View/Edit Details" at bounding box center [400, 432] width 372 height 19
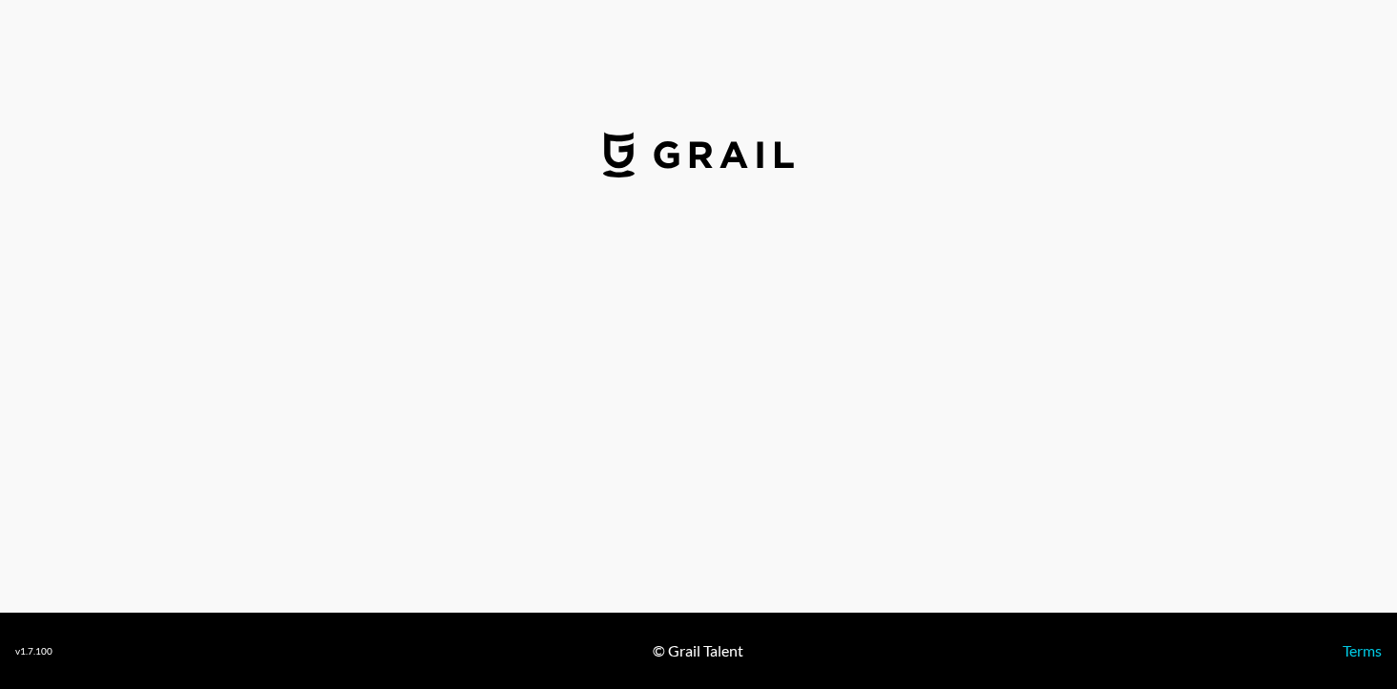
select select "USD"
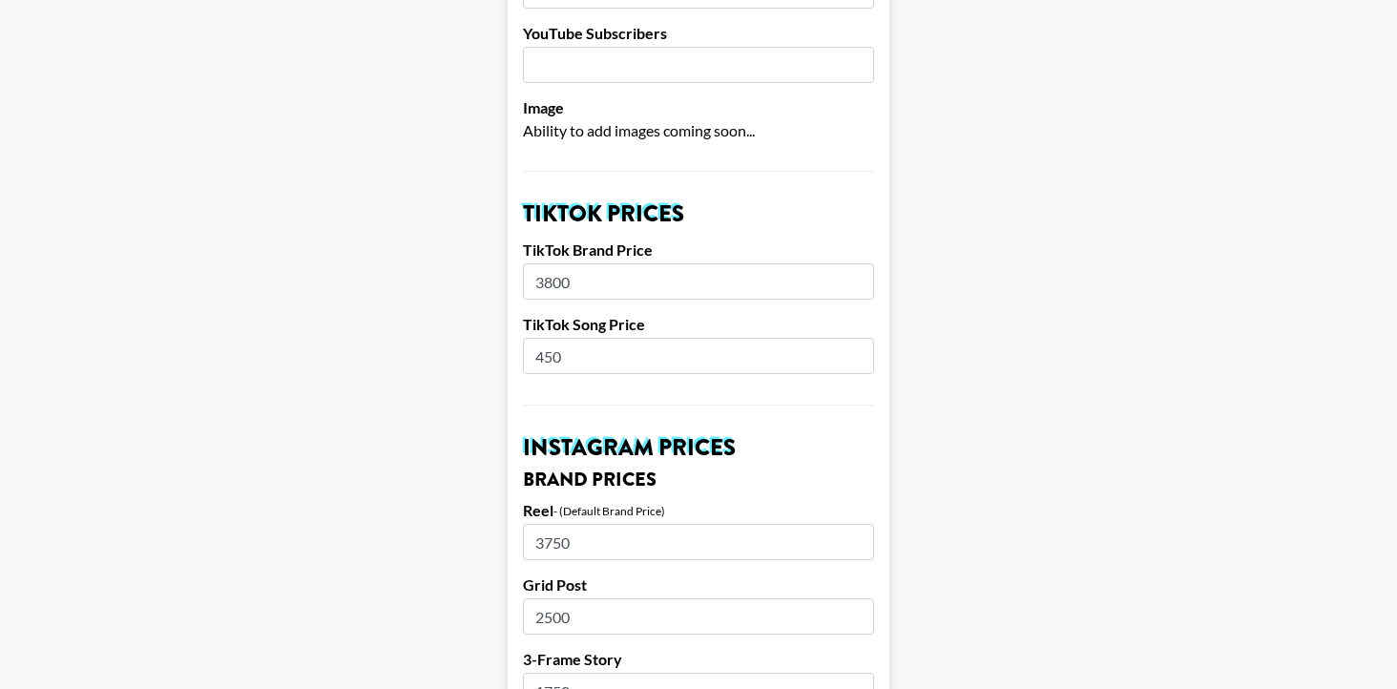
scroll to position [545, 0]
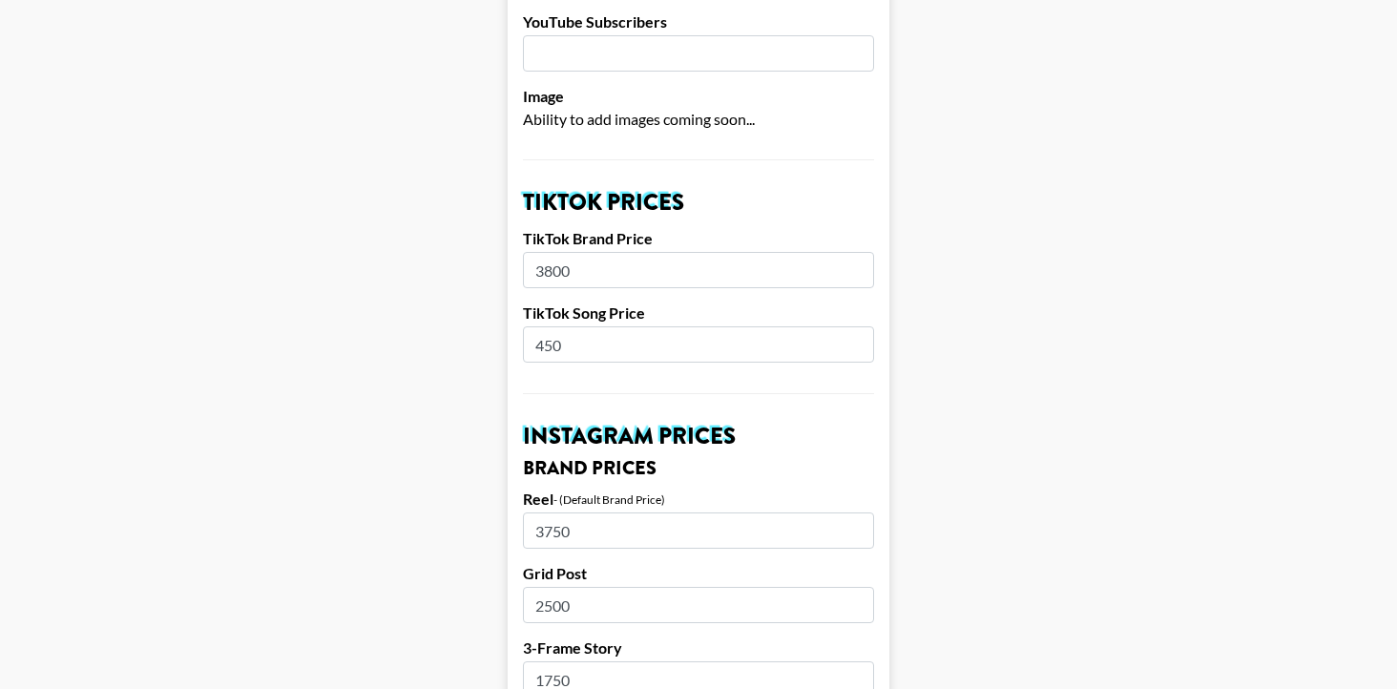
click at [544, 252] on input "3800" at bounding box center [698, 270] width 351 height 36
click at [544, 252] on input "2800" at bounding box center [698, 270] width 351 height 36
type input "2800"
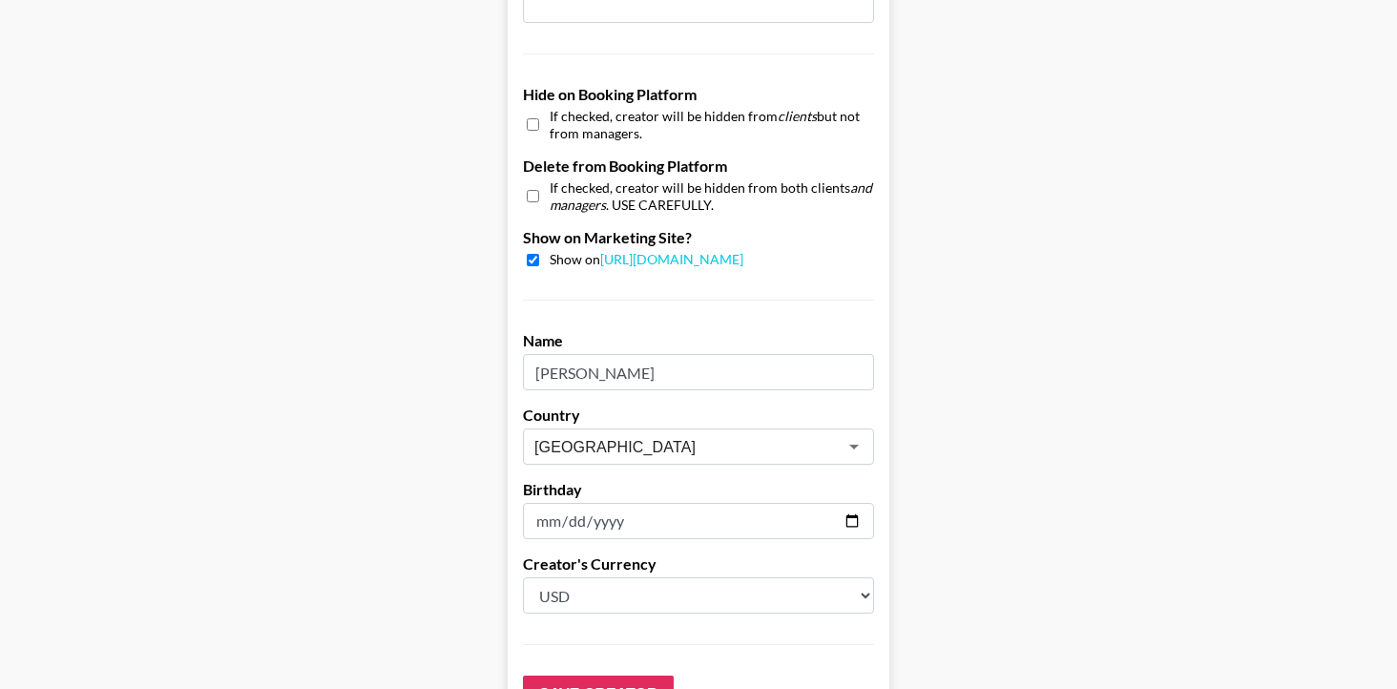
scroll to position [1839, 0]
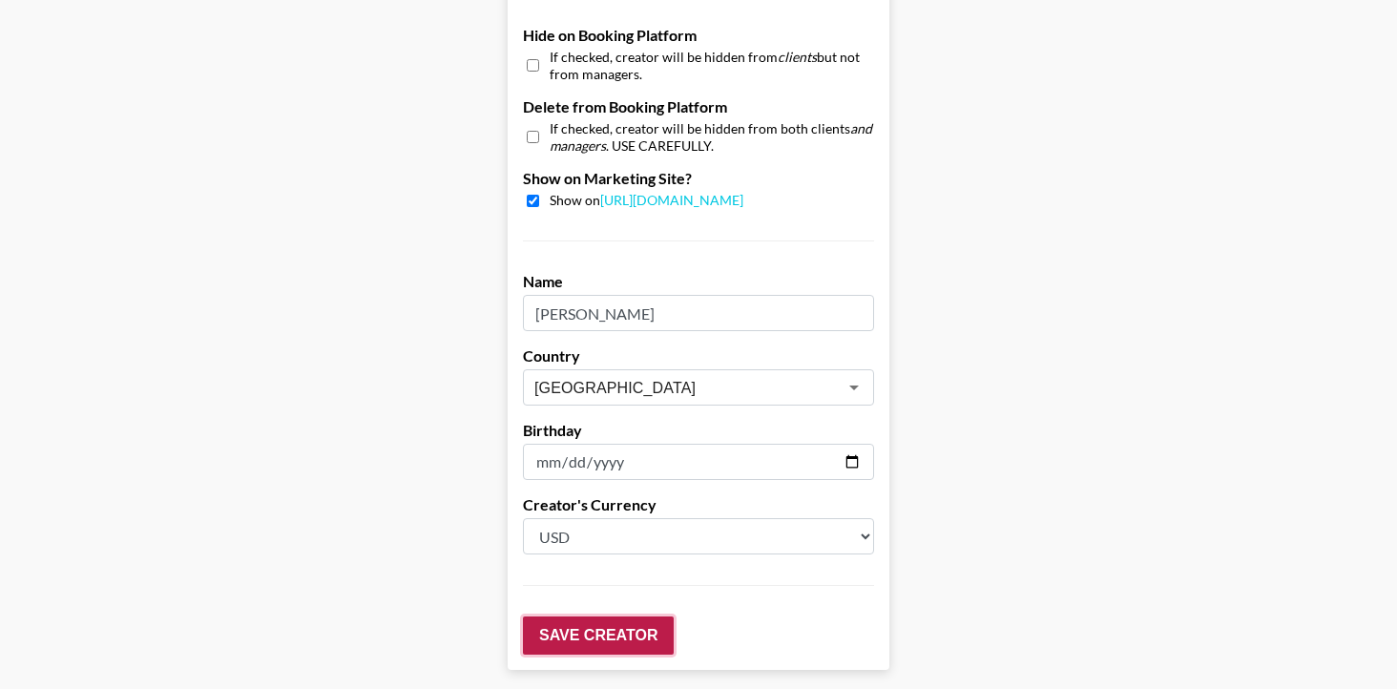
click at [612, 617] on input "Save Creator" at bounding box center [598, 636] width 151 height 38
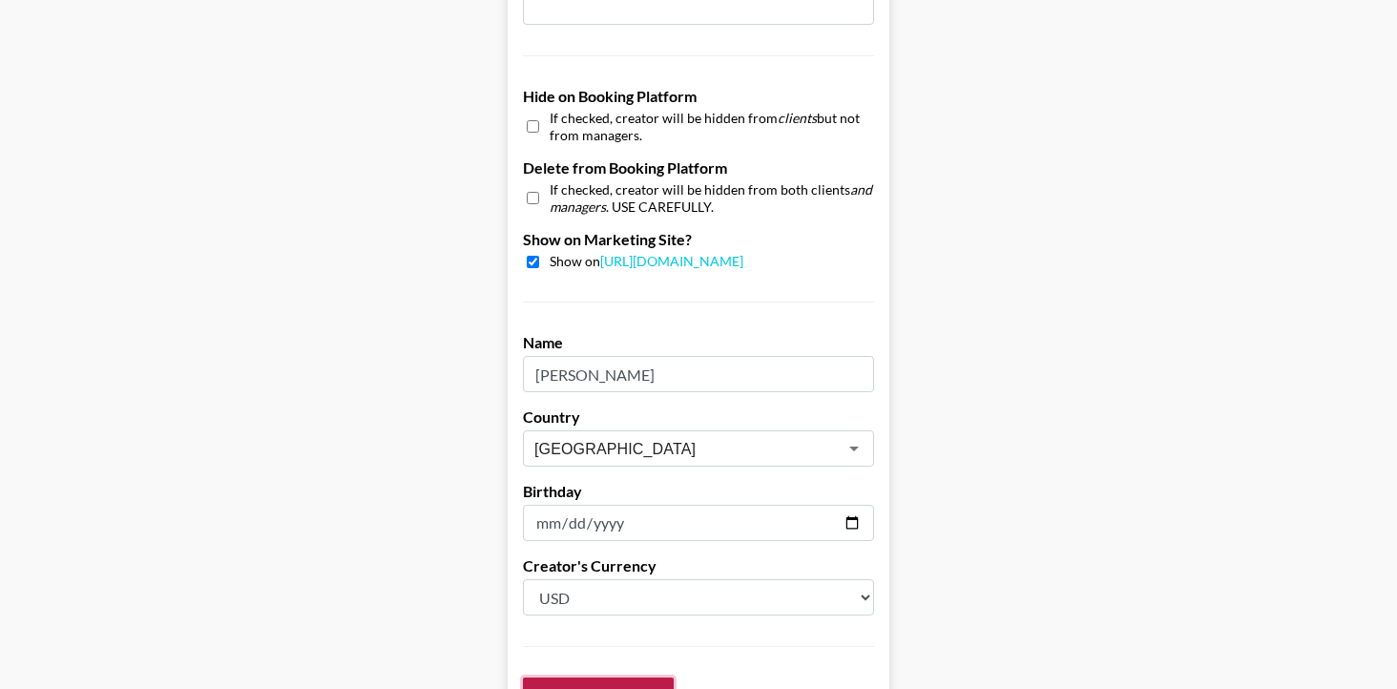
scroll to position [1900, 0]
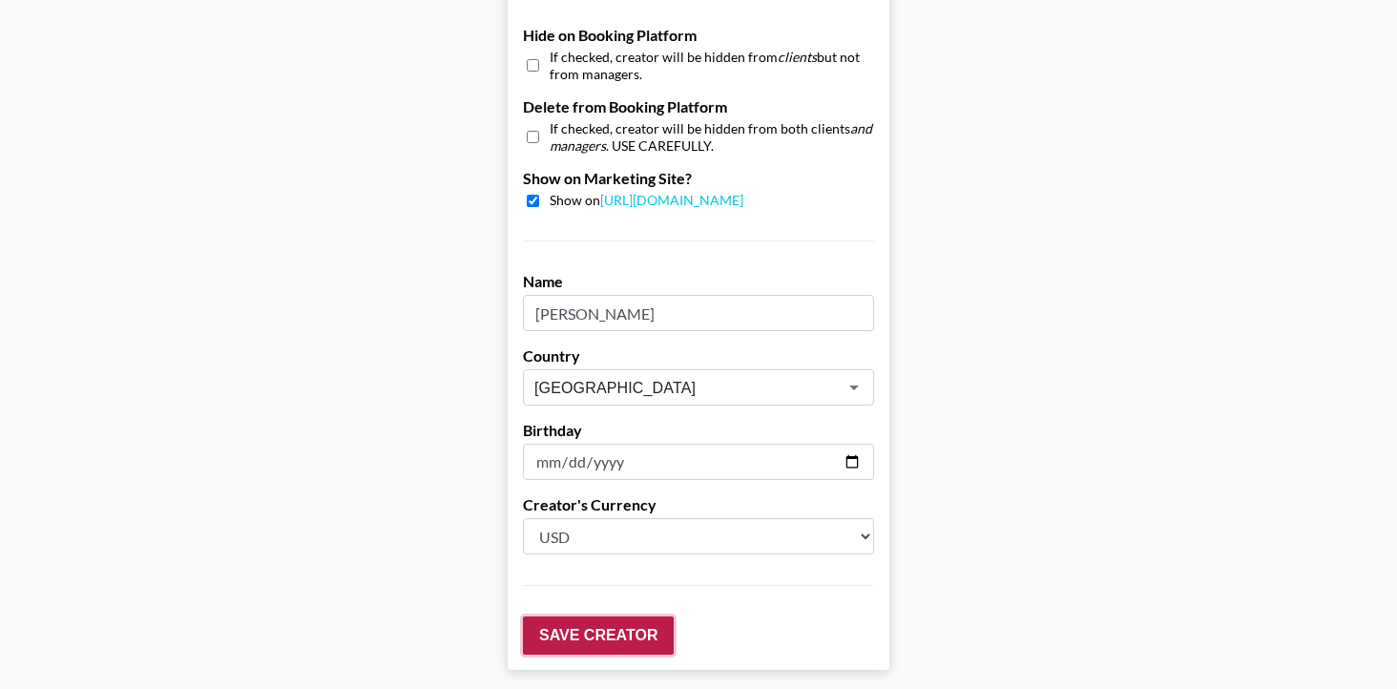
click at [566, 617] on input "Save Creator" at bounding box center [598, 636] width 151 height 38
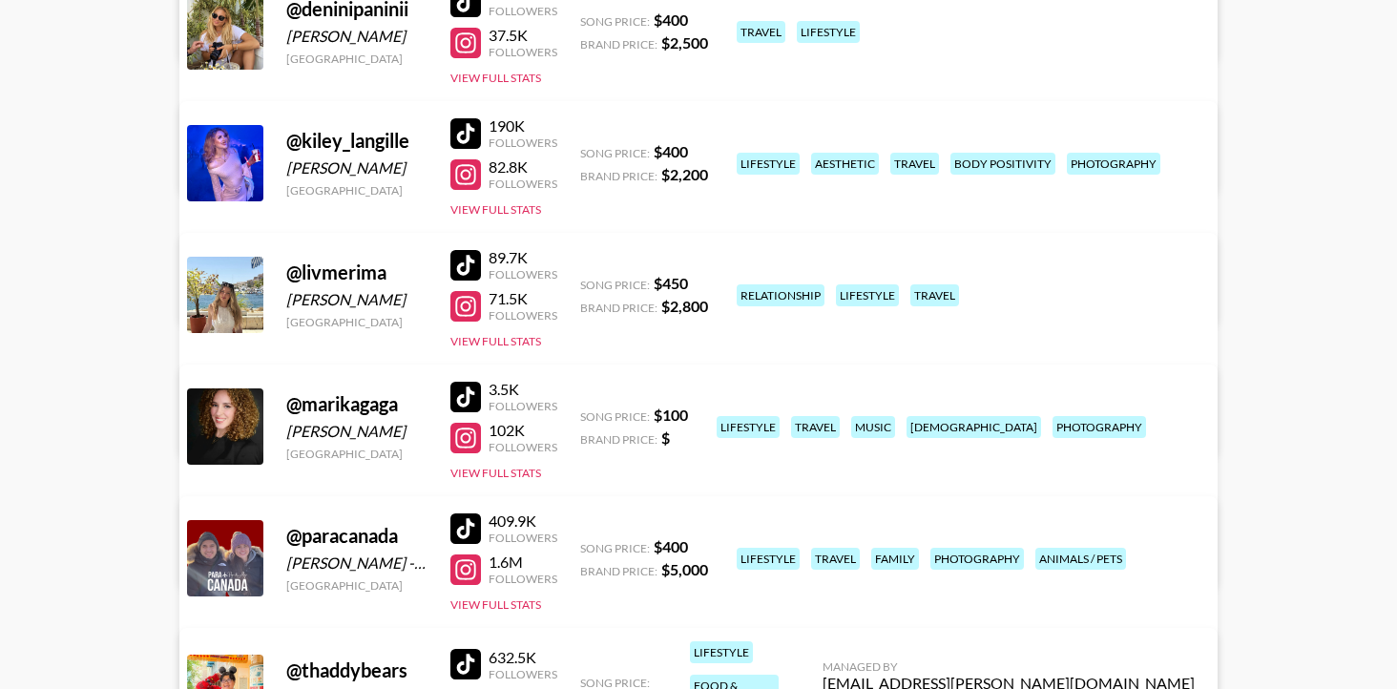
scroll to position [462, 0]
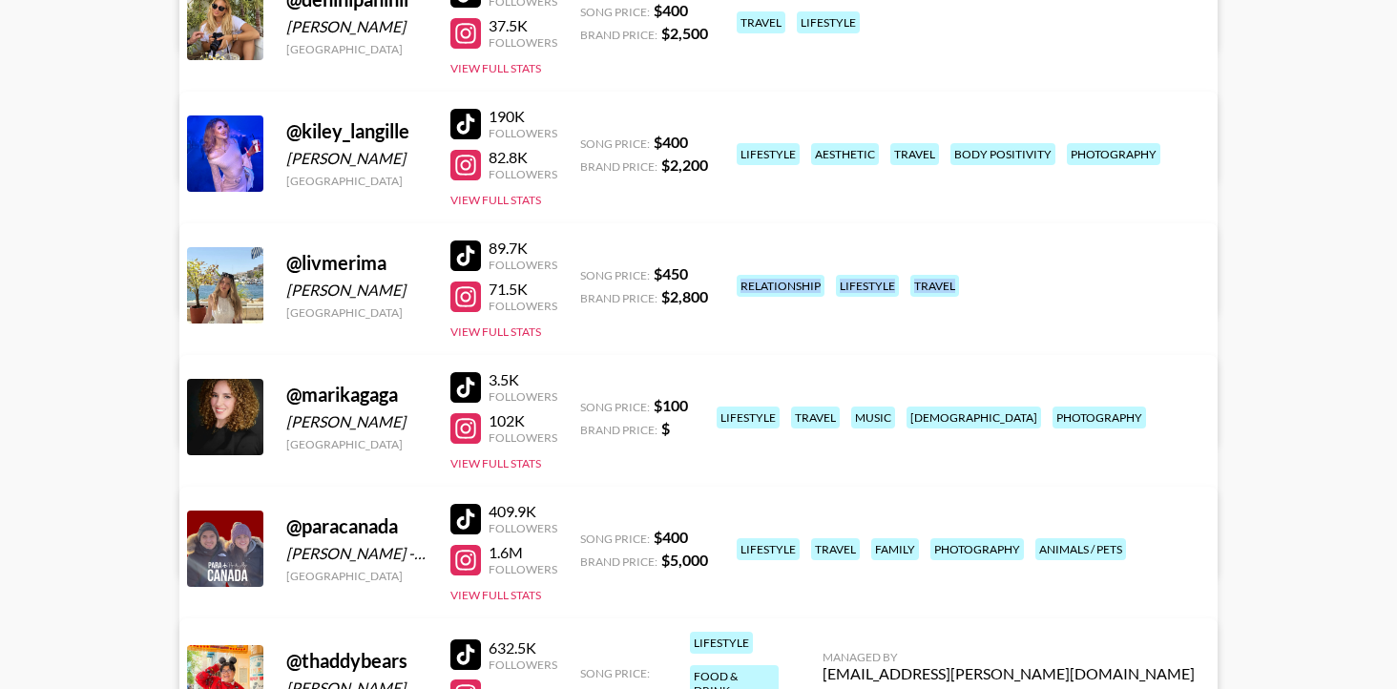
drag, startPoint x: 818, startPoint y: 306, endPoint x: 738, endPoint y: 262, distance: 91.9
click at [738, 269] on div "relationship lifestyle travel" at bounding box center [965, 285] width 468 height 33
click at [843, 303] on div "relationship lifestyle travel" at bounding box center [965, 285] width 468 height 33
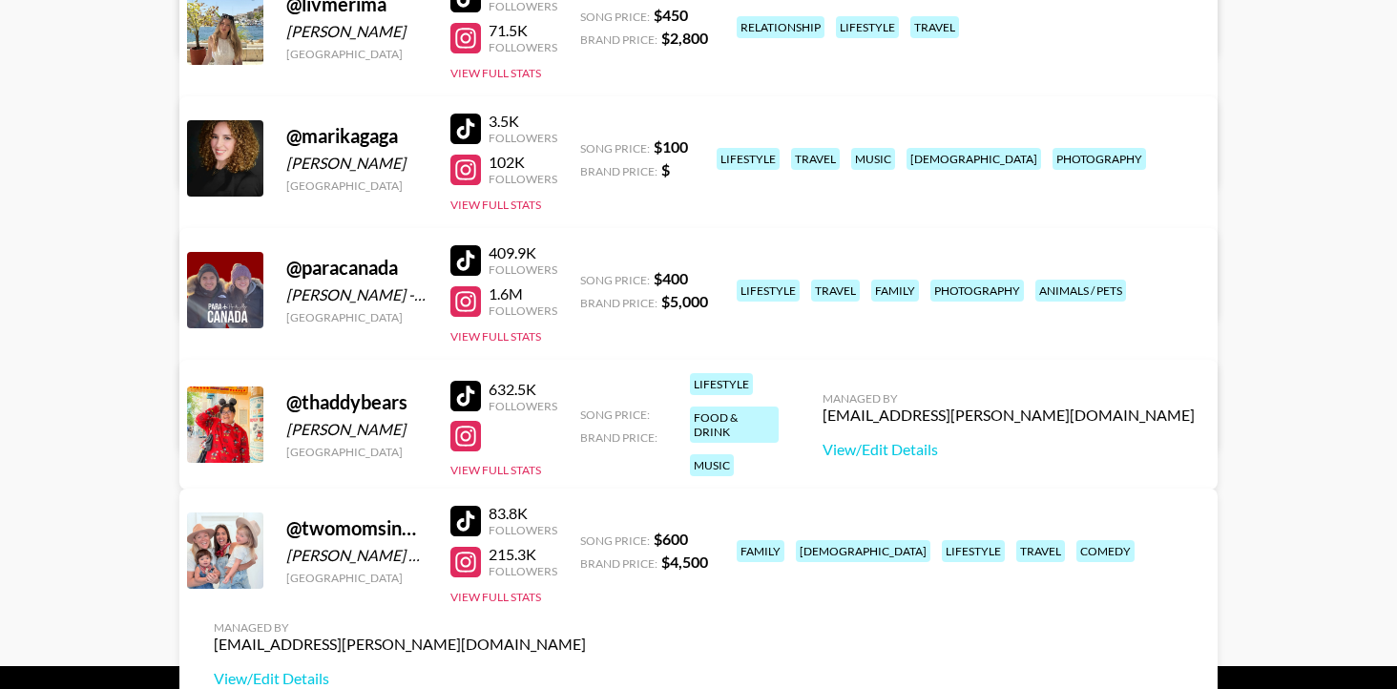
scroll to position [774, 0]
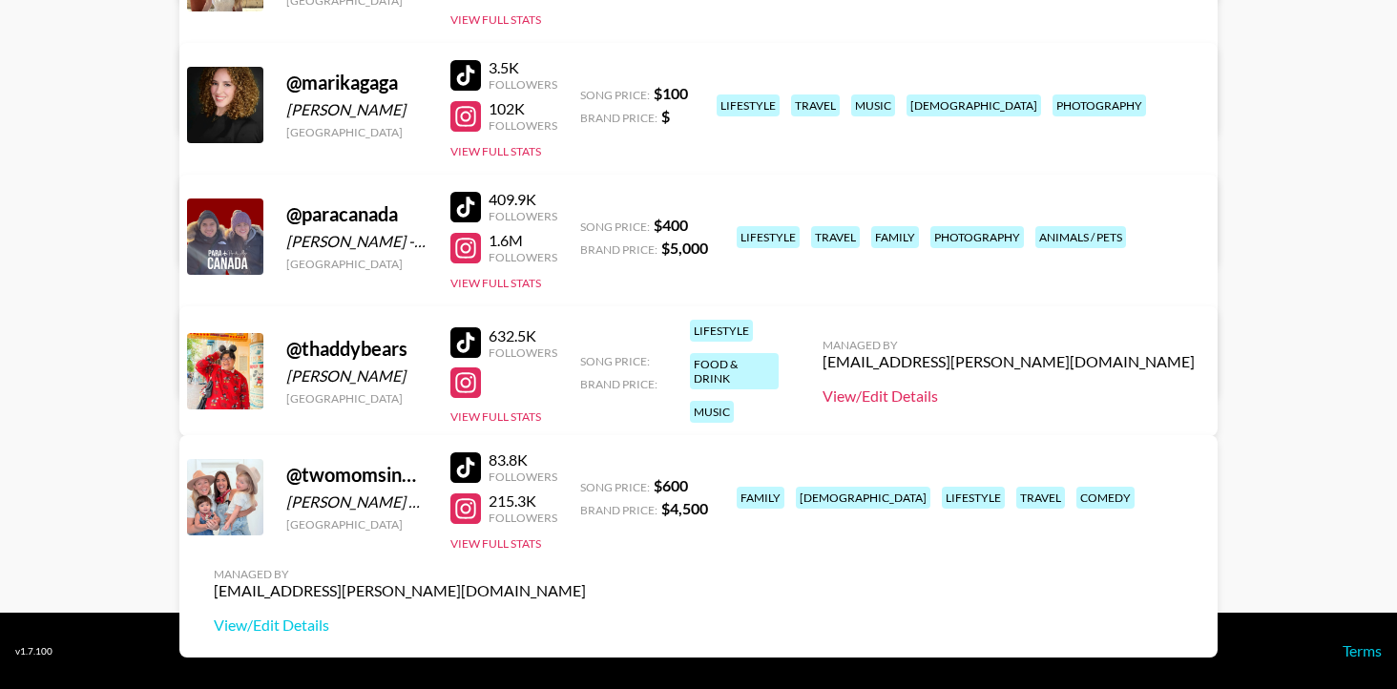
click at [1027, 389] on link "View/Edit Details" at bounding box center [1009, 396] width 372 height 19
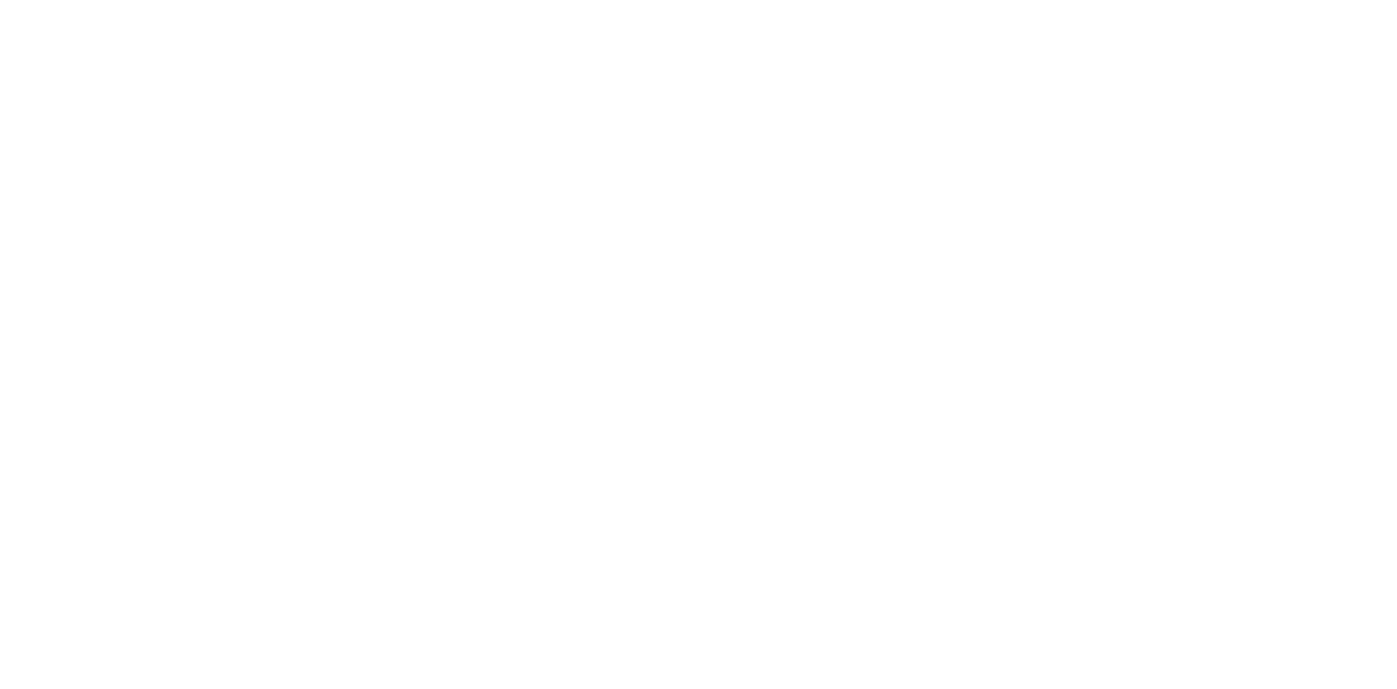
select select "USD"
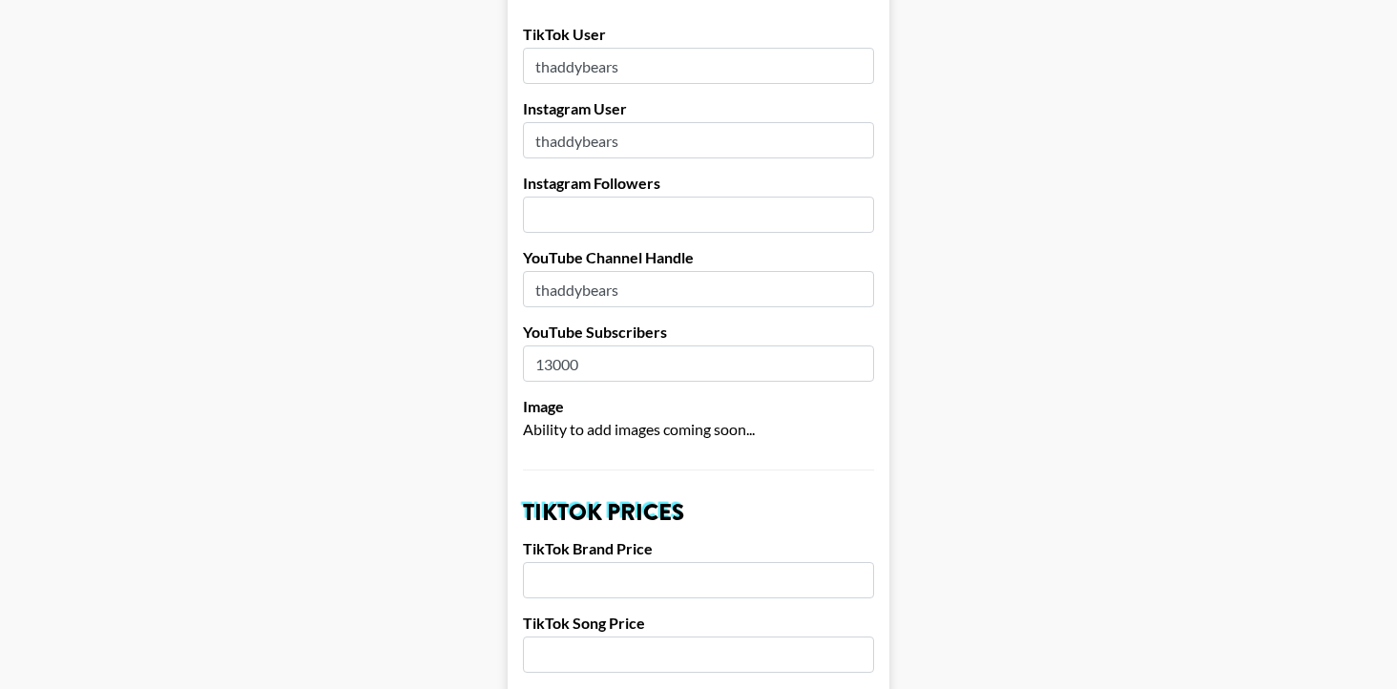
scroll to position [136, 0]
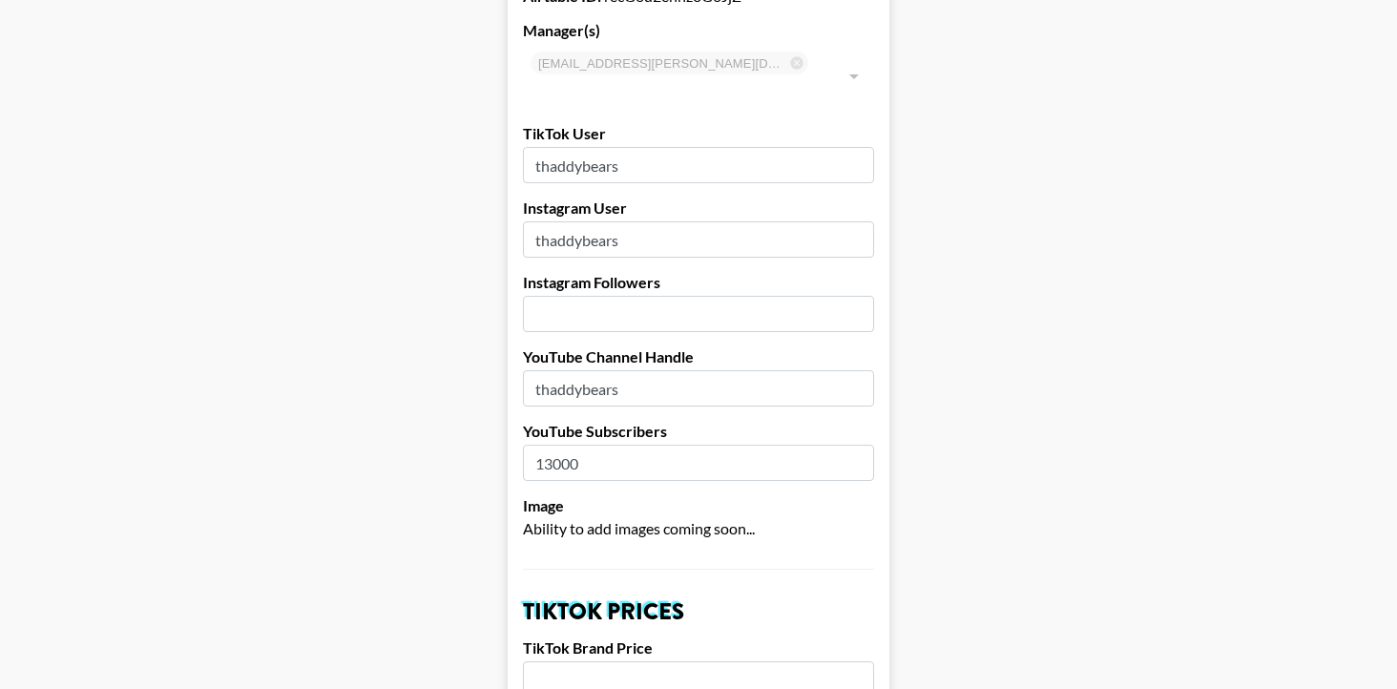
click at [560, 296] on input "number" at bounding box center [698, 314] width 351 height 36
type input "34300"
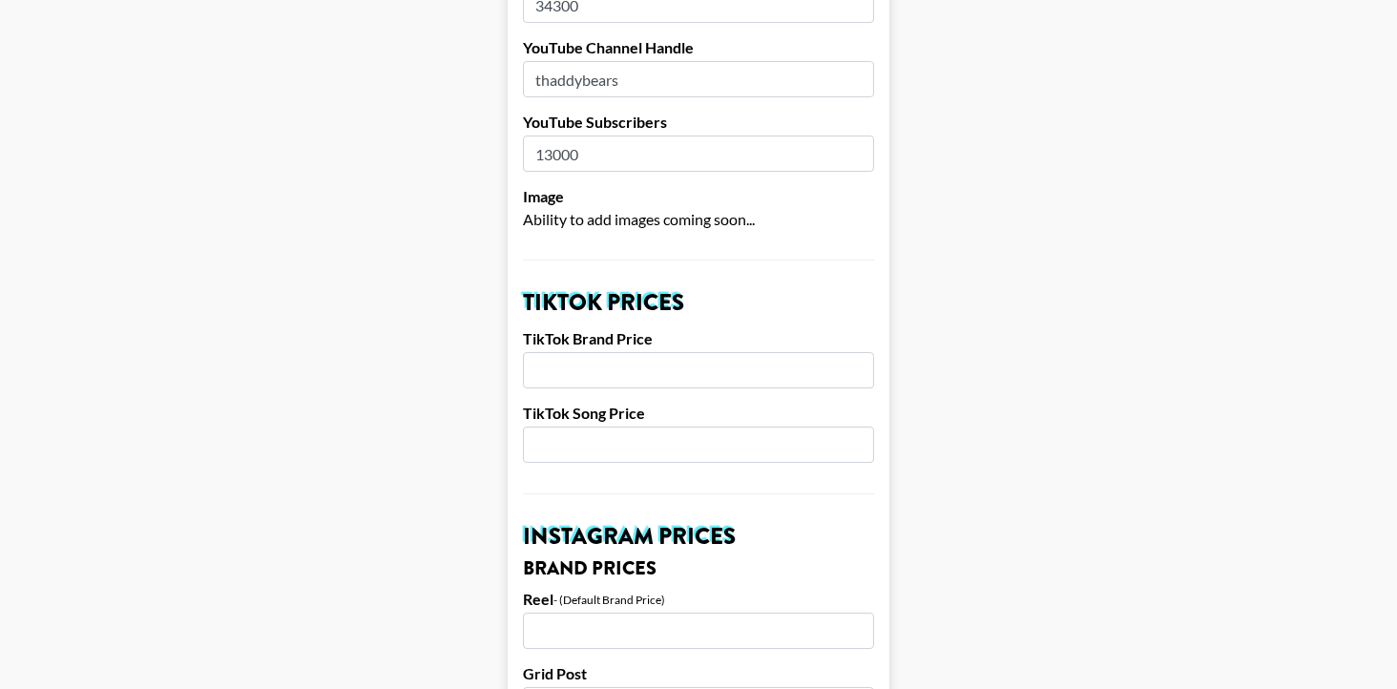
scroll to position [495, 0]
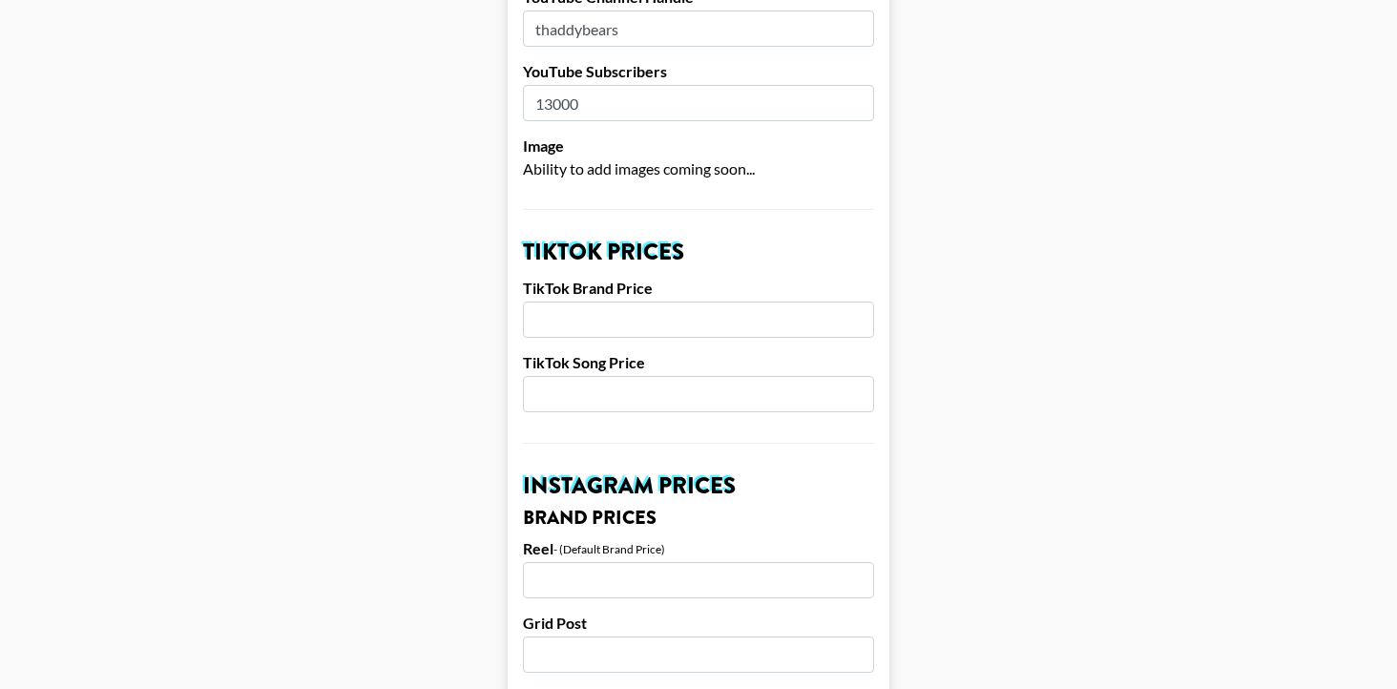
click at [537, 302] on input "number" at bounding box center [698, 320] width 351 height 36
type input "2200"
click at [596, 376] on input "number" at bounding box center [698, 394] width 351 height 36
click at [534, 376] on input "350" at bounding box center [698, 394] width 351 height 36
type input "350"
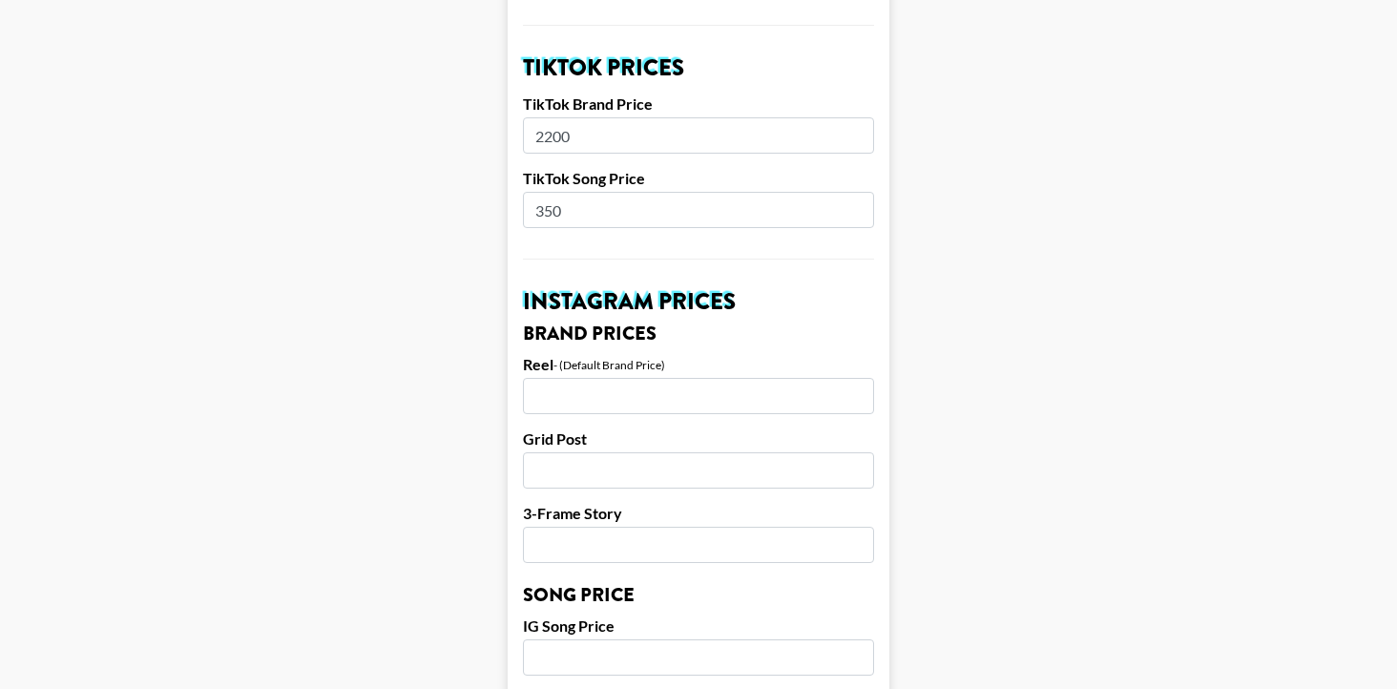
scroll to position [692, 0]
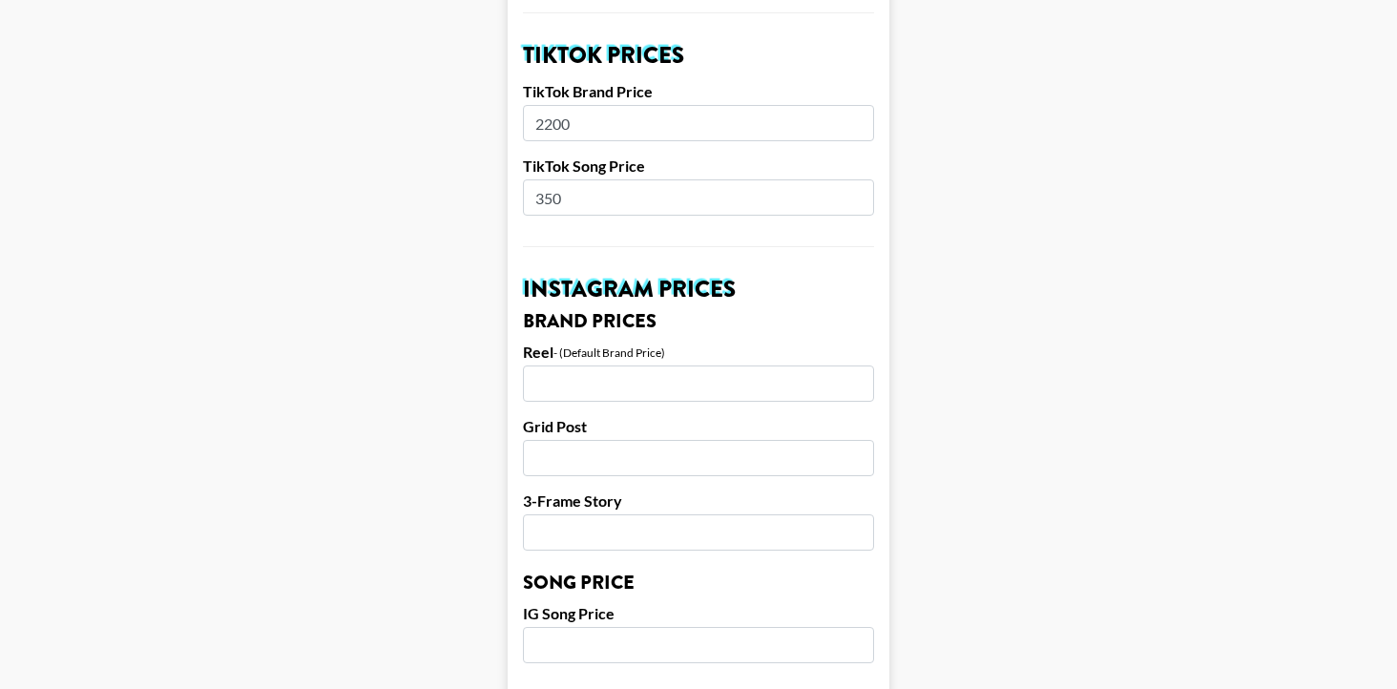
click at [556, 366] on input "number" at bounding box center [698, 384] width 351 height 36
type input "2500"
click at [457, 342] on main "Airtable ID: recG8d2ehnz8G0JjZ Manager(s) mady.cuellar@grail-talent.com ​ TikTo…" at bounding box center [698, 616] width 1367 height 2402
click at [561, 440] on input "number" at bounding box center [698, 458] width 351 height 36
type input "2100"
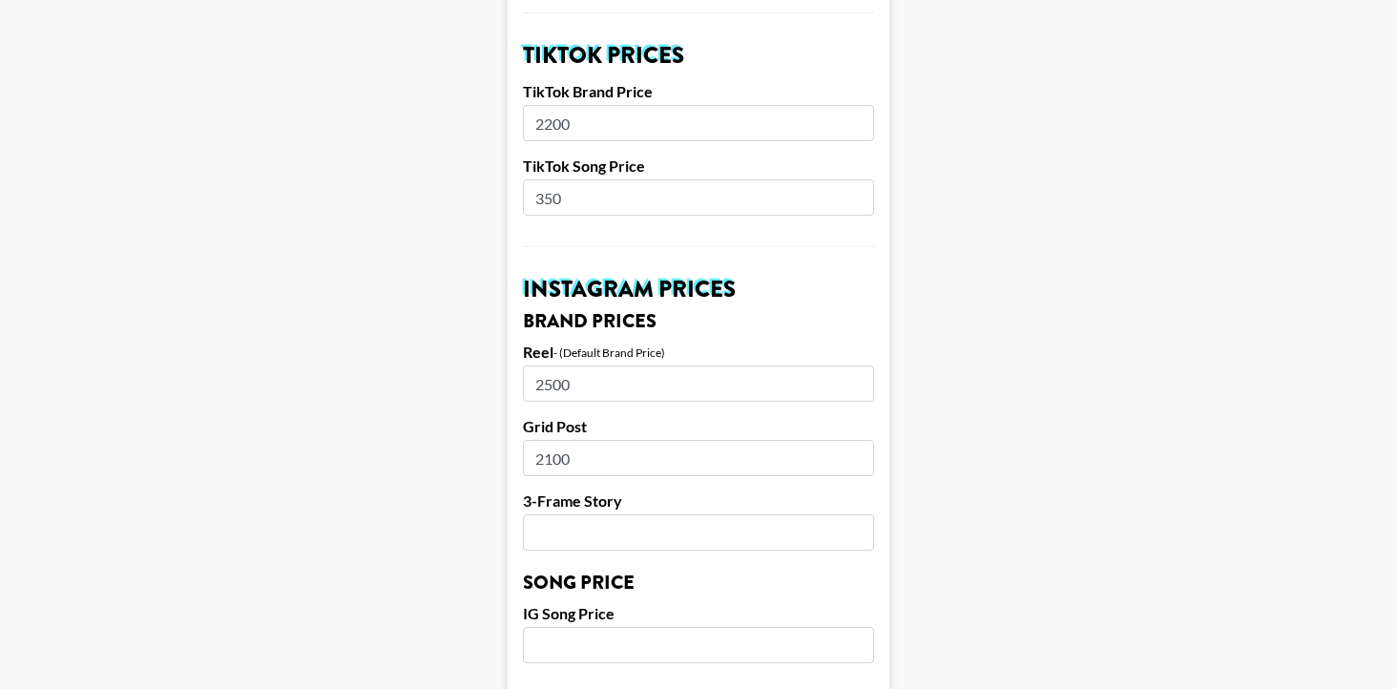
click at [584, 514] on input "number" at bounding box center [698, 532] width 351 height 36
type input "1800"
click at [551, 627] on input "number" at bounding box center [698, 645] width 351 height 36
type input "350"
click at [453, 476] on main "Airtable ID: recG8d2ehnz8G0JjZ Manager(s) mady.cuellar@grail-talent.com ​ TikTo…" at bounding box center [698, 616] width 1367 height 2402
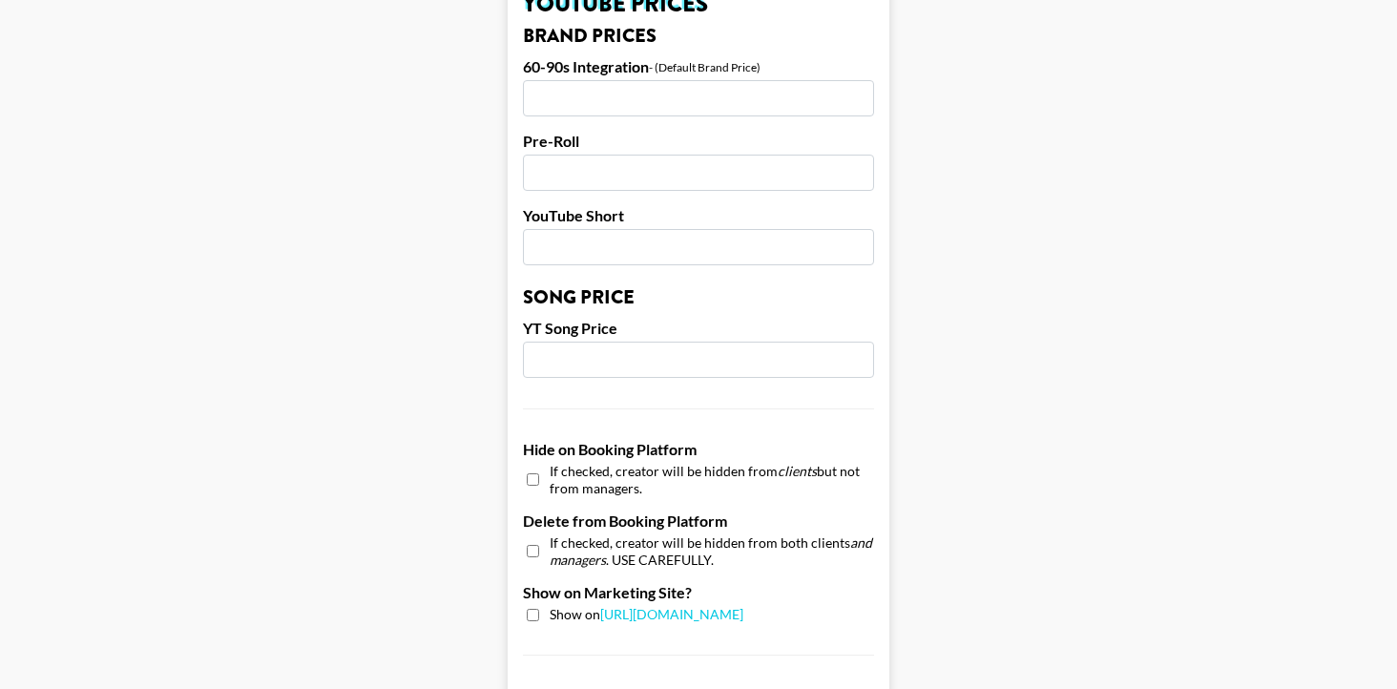
scroll to position [1427, 0]
click at [569, 317] on div "YT Song Price" at bounding box center [698, 346] width 351 height 59
click at [562, 340] on input "number" at bounding box center [698, 358] width 351 height 36
type input "3"
type input "200"
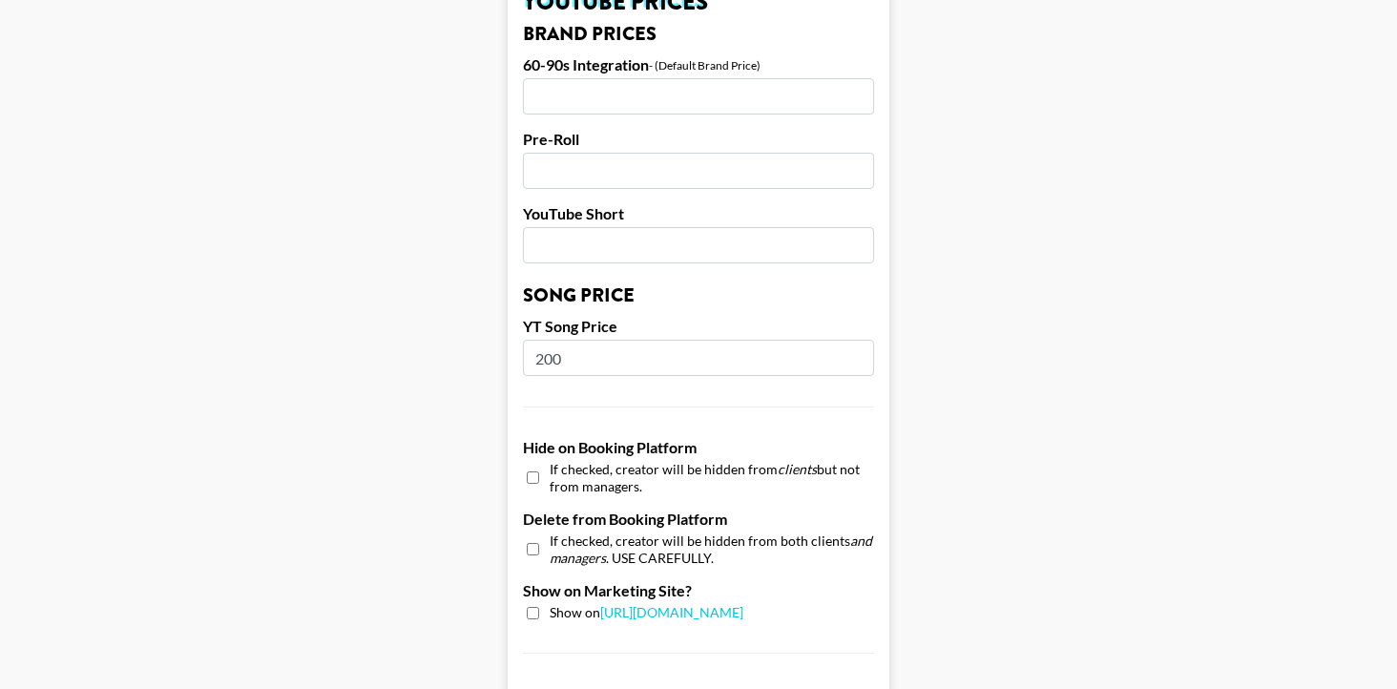
click at [532, 607] on input "checkbox" at bounding box center [533, 613] width 12 height 12
checkbox input "true"
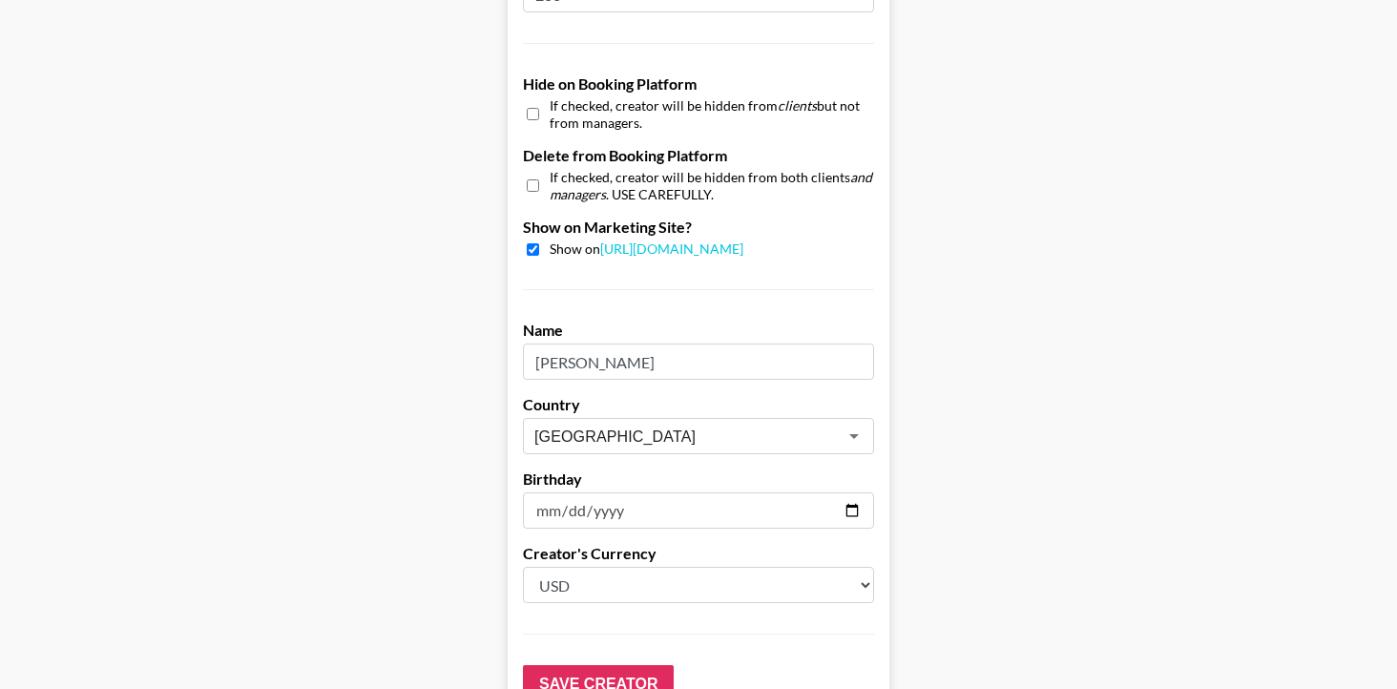
scroll to position [1792, 0]
click at [567, 664] on input "Save Creator" at bounding box center [598, 683] width 151 height 38
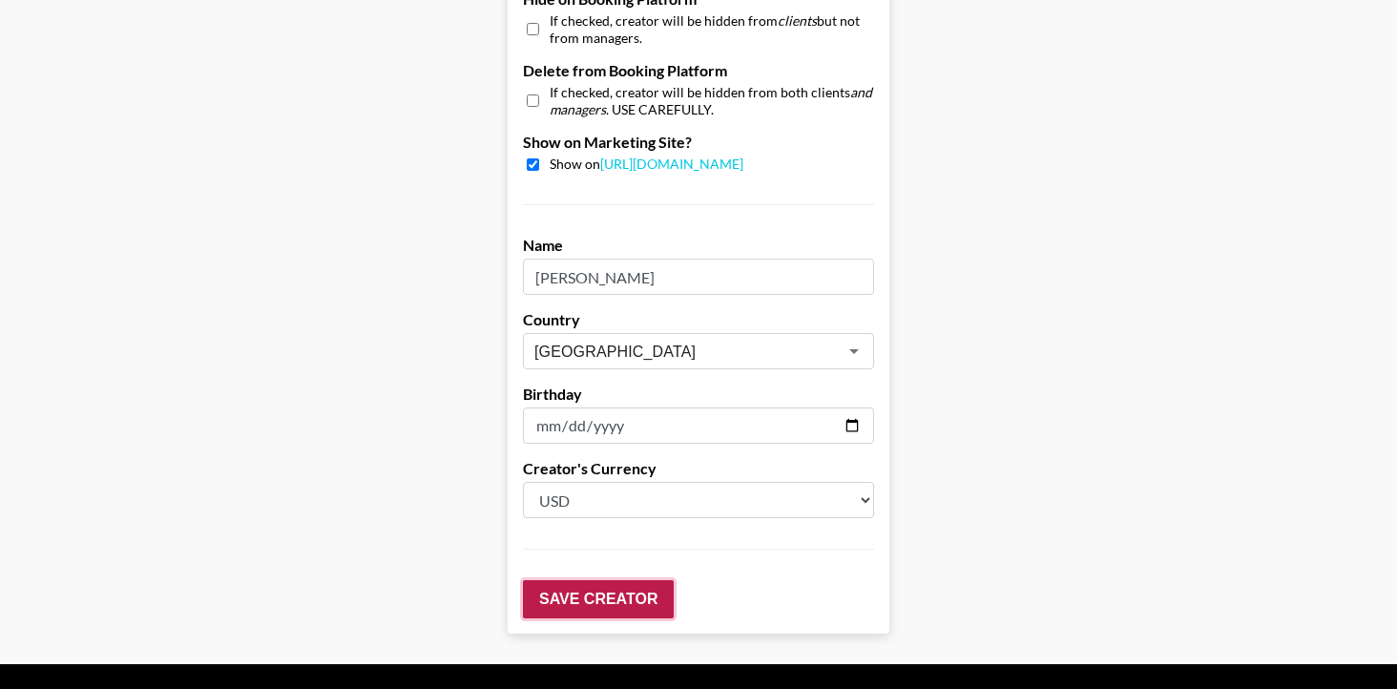
scroll to position [1961, 0]
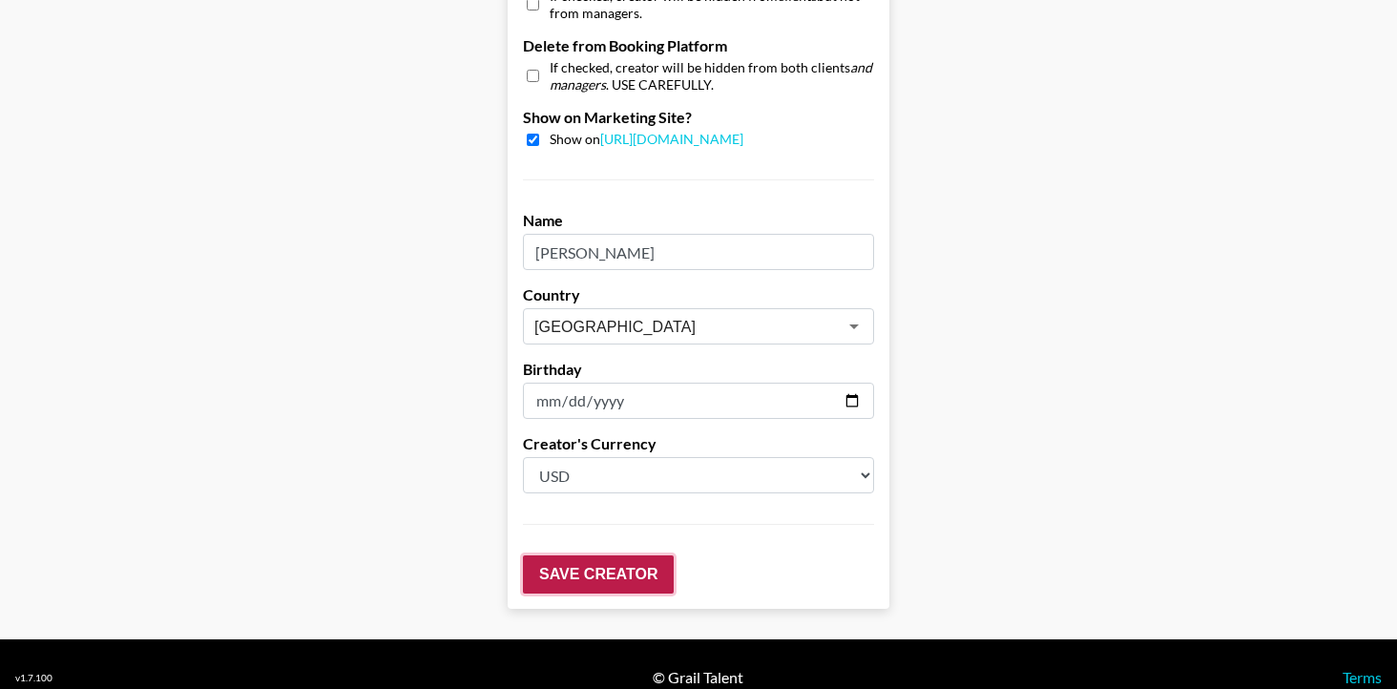
click at [538, 556] on input "Save Creator" at bounding box center [598, 575] width 151 height 38
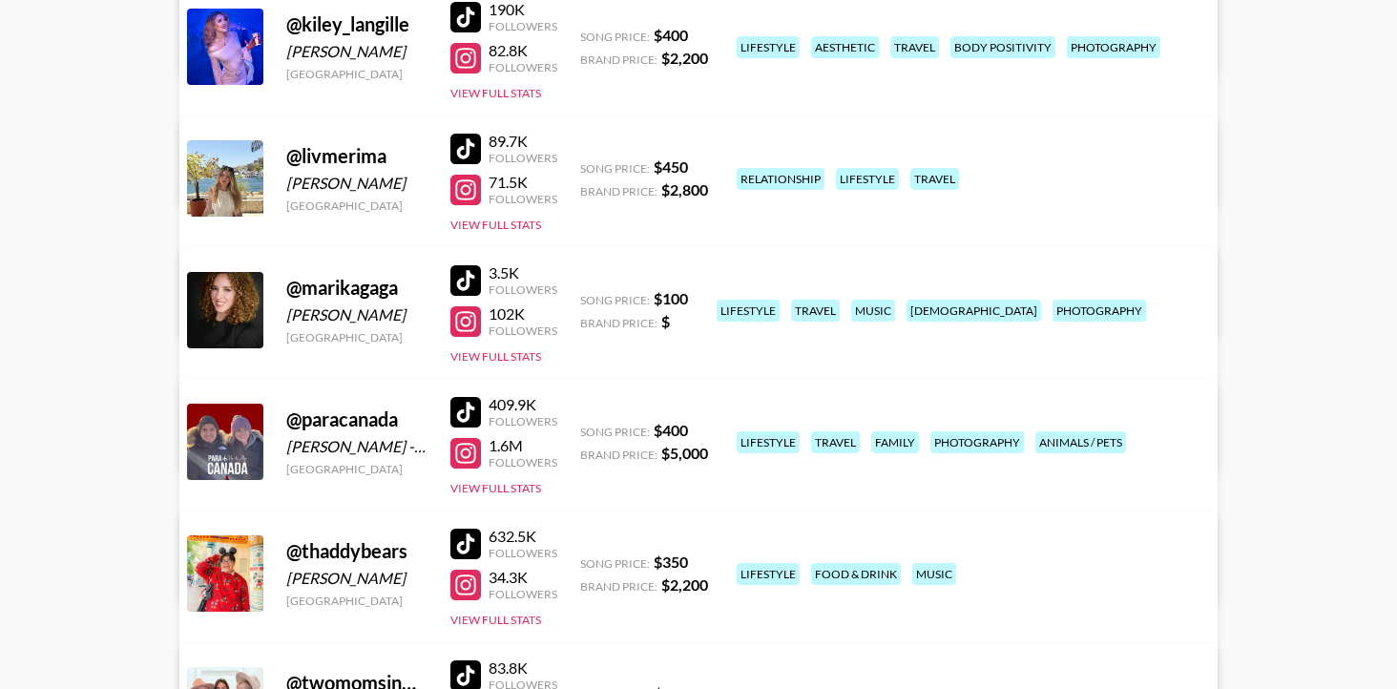
scroll to position [453, 0]
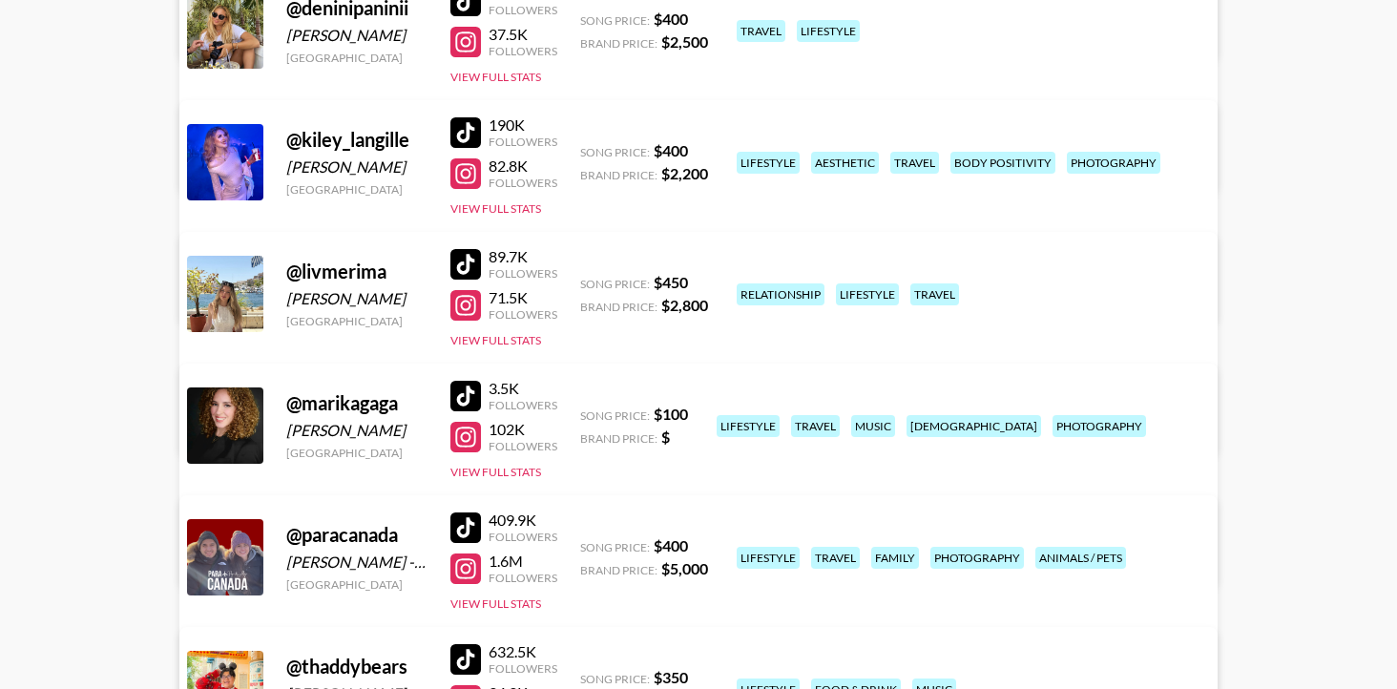
click at [478, 130] on div at bounding box center [466, 132] width 31 height 31
drag, startPoint x: 287, startPoint y: 430, endPoint x: 388, endPoint y: 436, distance: 100.4
click at [388, 436] on div "[PERSON_NAME]" at bounding box center [356, 430] width 141 height 19
copy div "[PERSON_NAME]"
drag, startPoint x: 916, startPoint y: 432, endPoint x: 705, endPoint y: 402, distance: 213.1
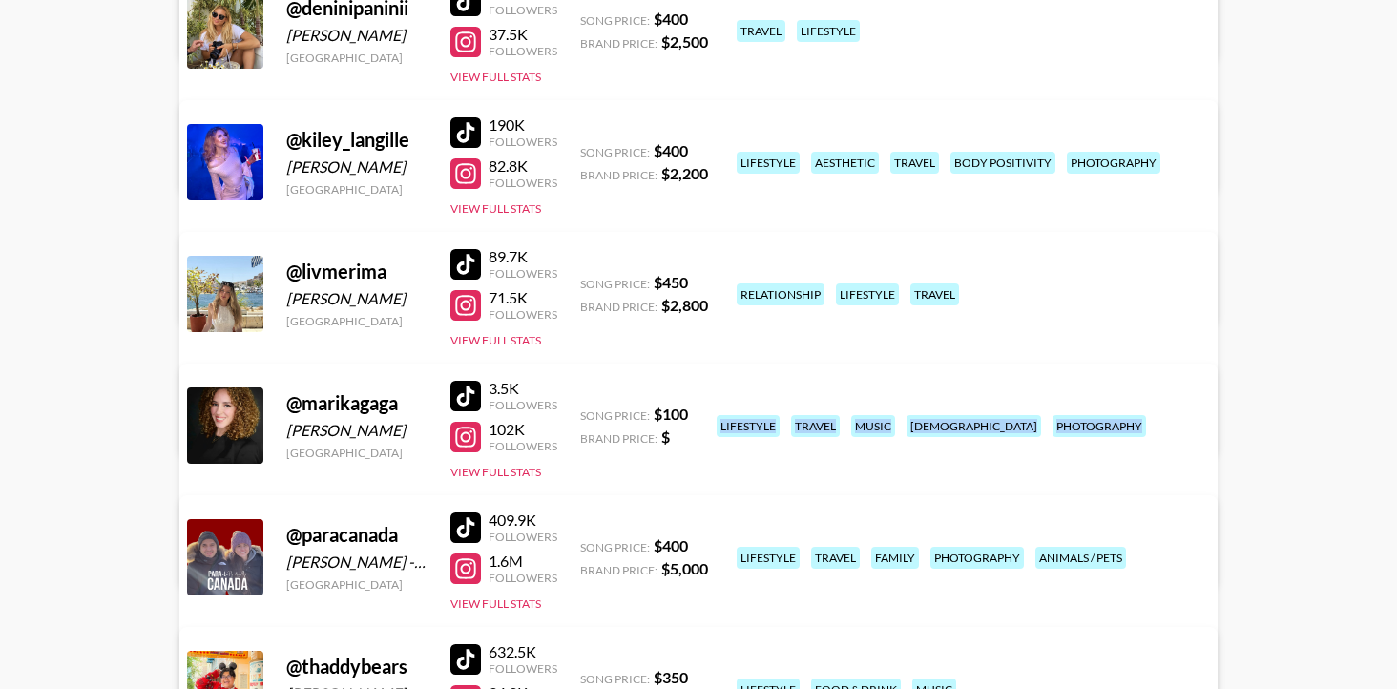
click at [705, 402] on div "@ marikagaga Marika Simon Canada 3.5K Followers 102K Followers View Full Stats …" at bounding box center [698, 475] width 1038 height 222
copy div "lifestyle travel music lgbtq+ photography"
click at [474, 124] on div at bounding box center [466, 132] width 31 height 31
click at [458, 389] on div at bounding box center [466, 396] width 31 height 31
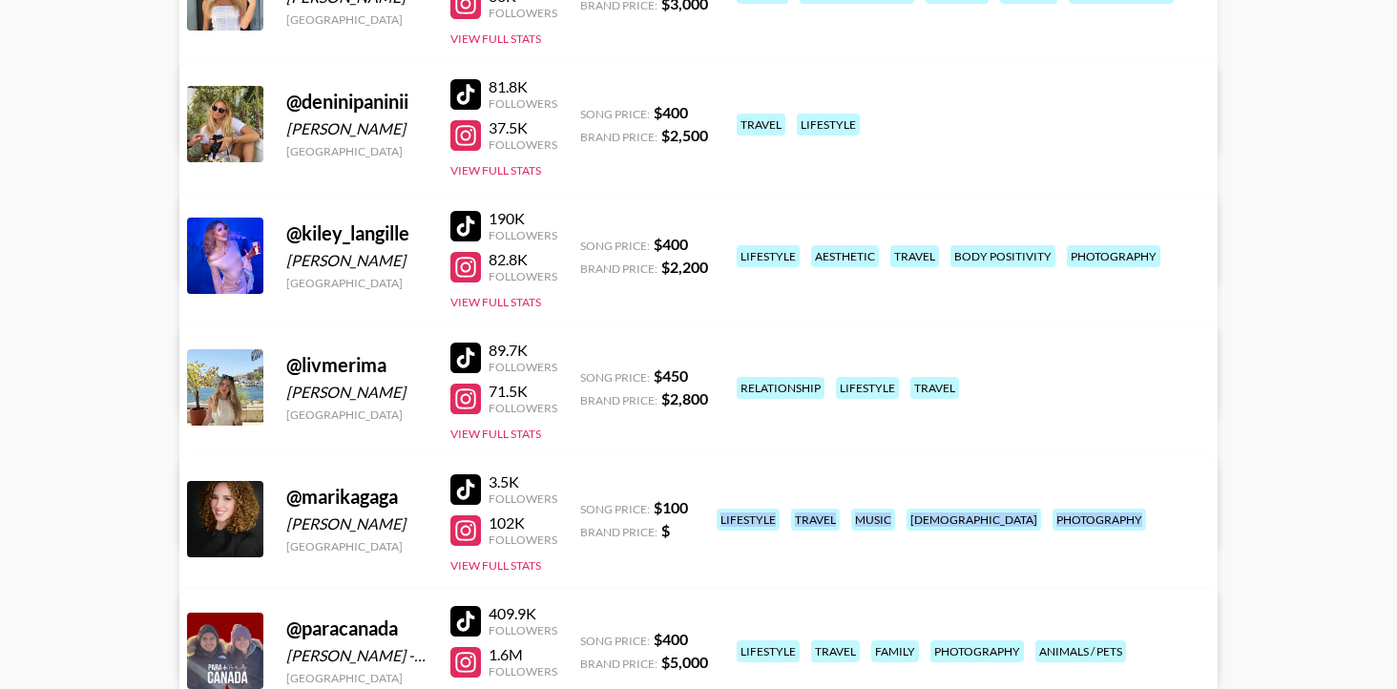
scroll to position [350, 0]
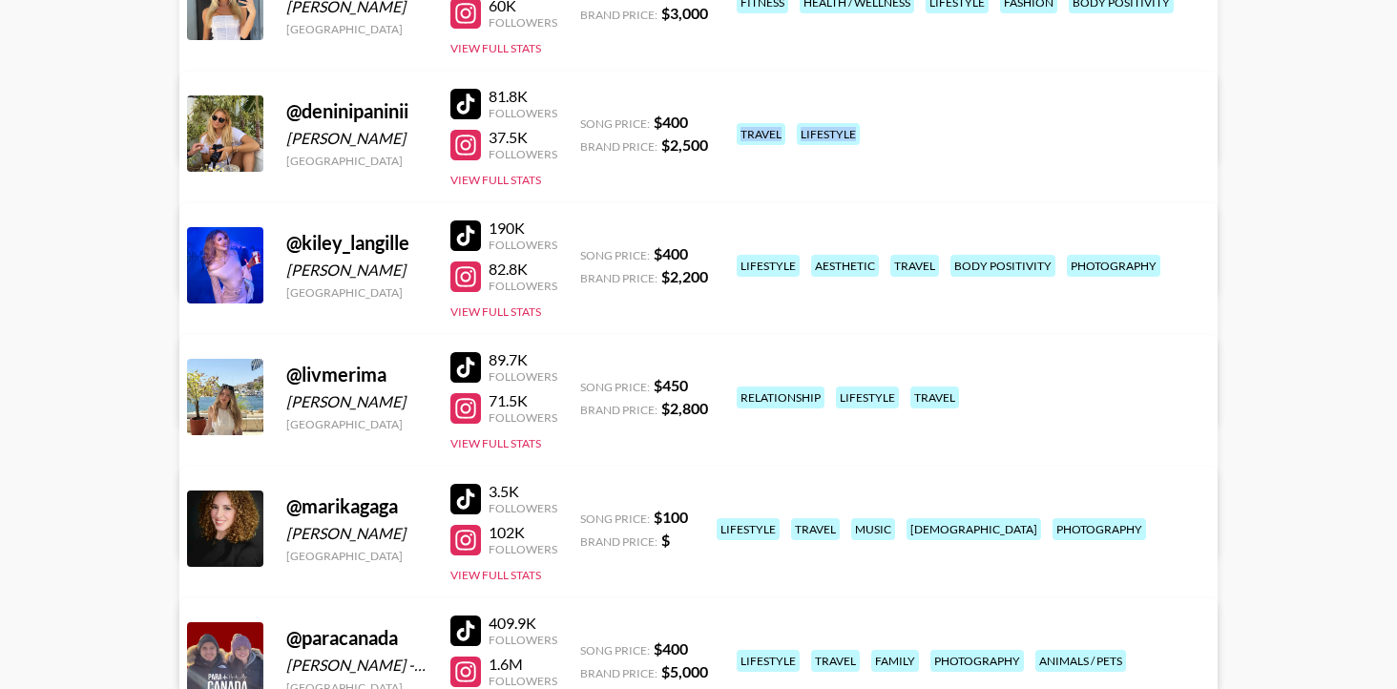
drag, startPoint x: 872, startPoint y: 135, endPoint x: 736, endPoint y: 121, distance: 137.1
click at [736, 121] on div "travel lifestyle" at bounding box center [965, 133] width 468 height 33
copy div "travel lifestyle"
click at [468, 96] on div at bounding box center [466, 104] width 31 height 31
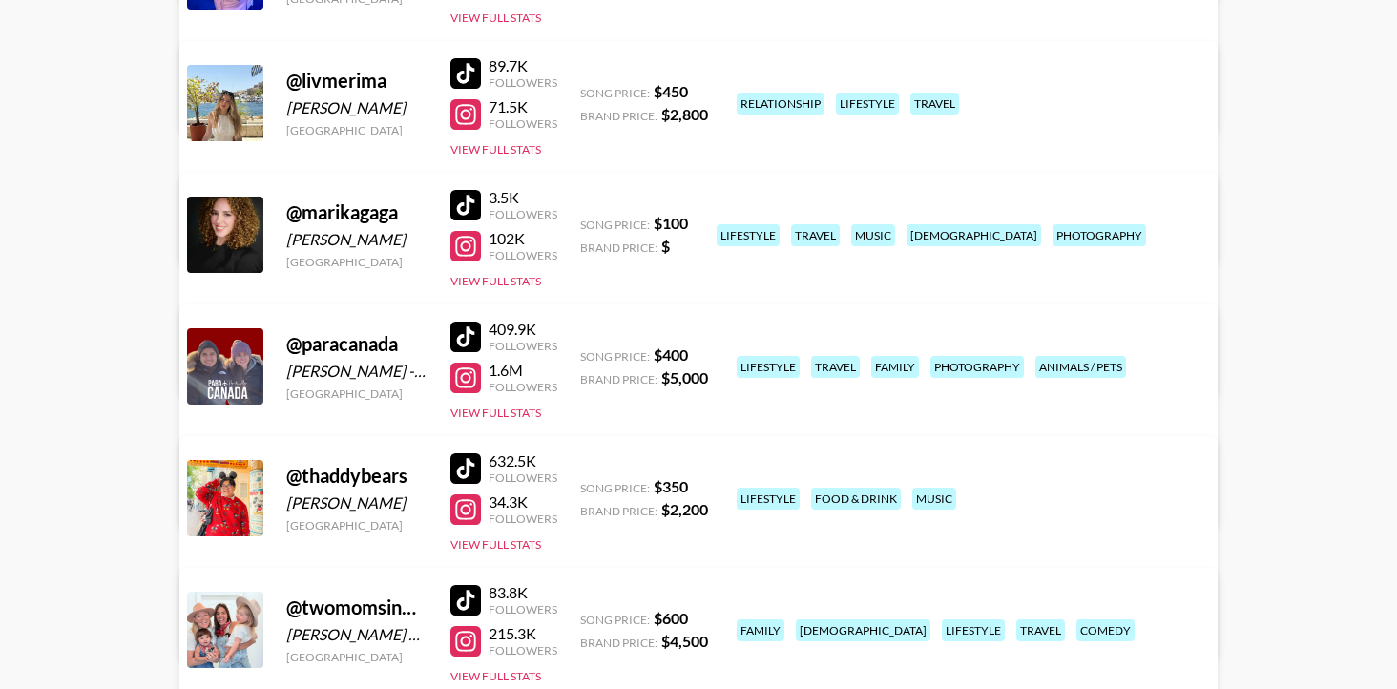
scroll to position [777, 0]
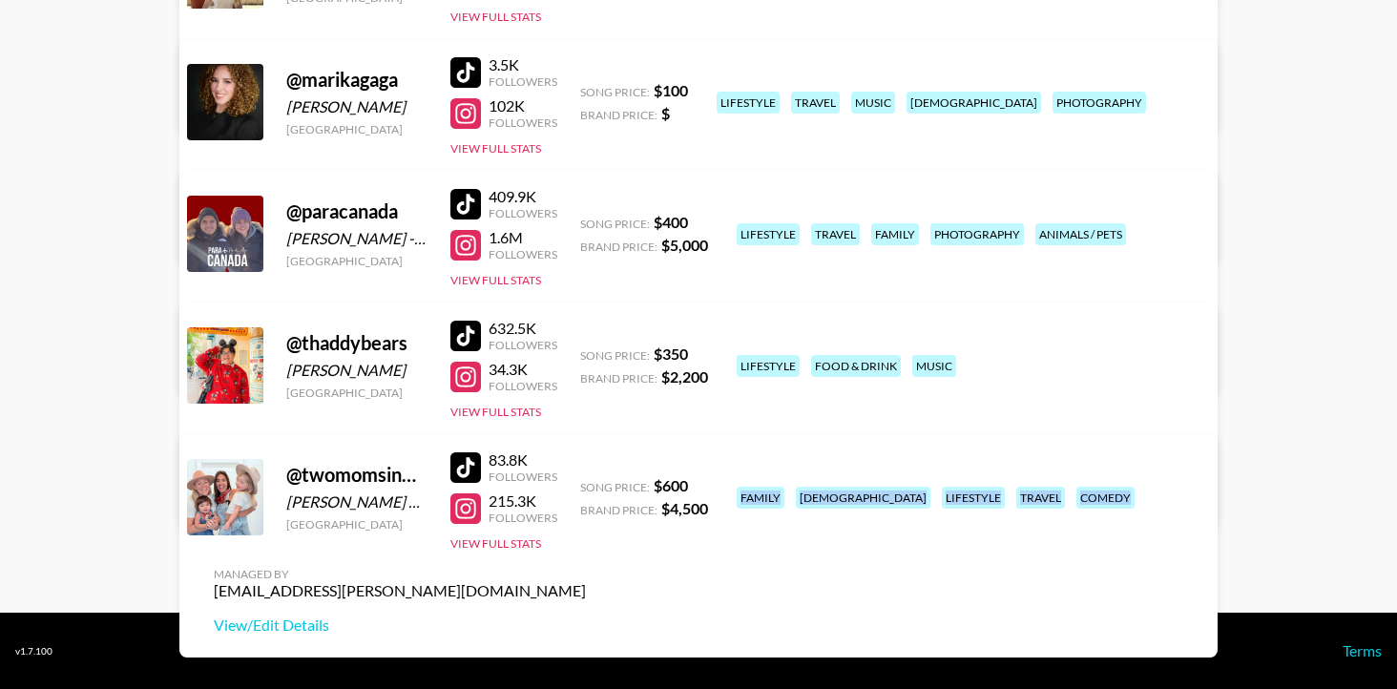
drag, startPoint x: 900, startPoint y: 528, endPoint x: 738, endPoint y: 479, distance: 169.4
click at [738, 481] on div "family lgbtq+ lifestyle travel comedy" at bounding box center [965, 497] width 468 height 33
copy div "family lgbtq+ lifestyle travel comedy"
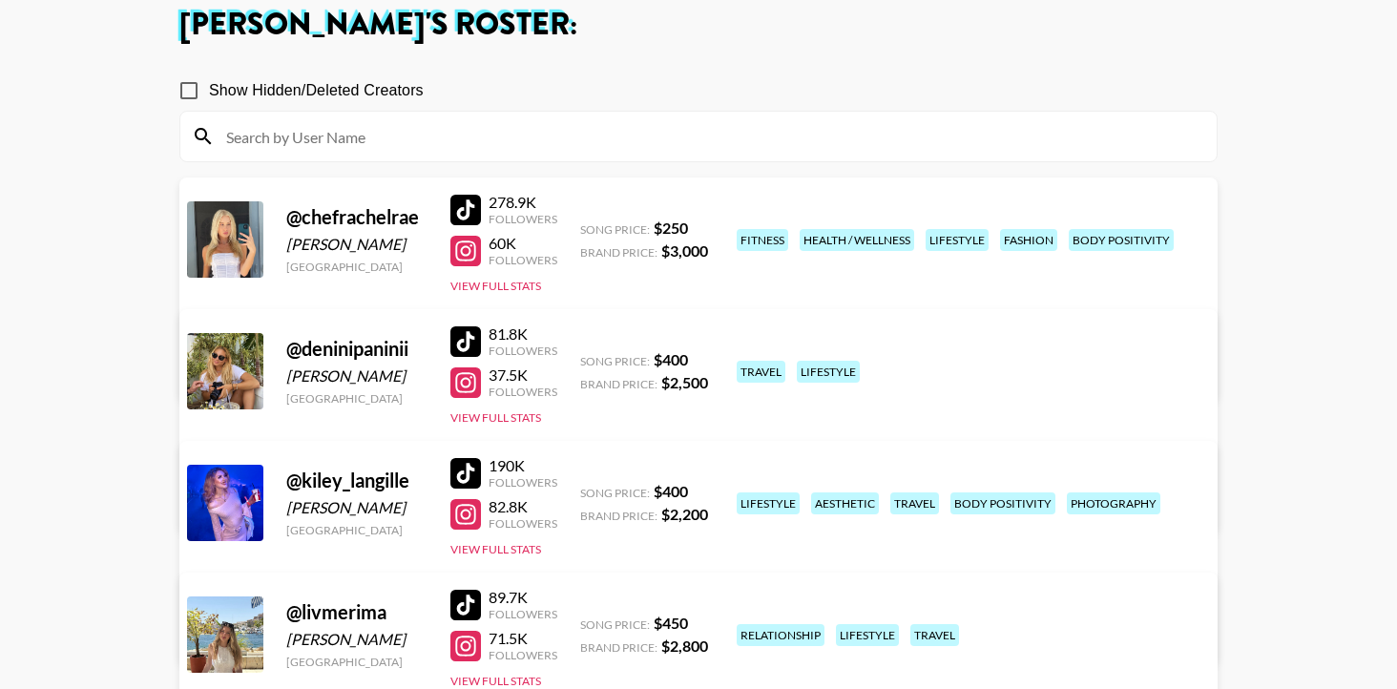
scroll to position [110, 0]
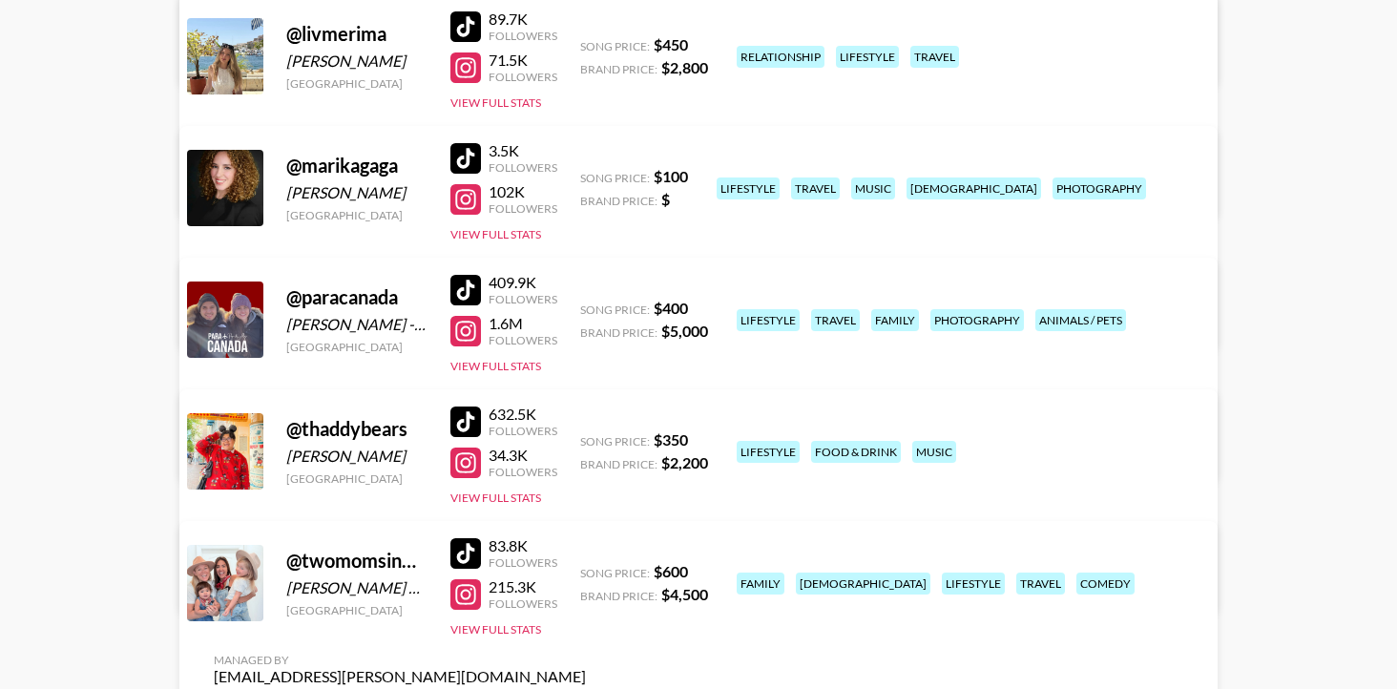
scroll to position [777, 0]
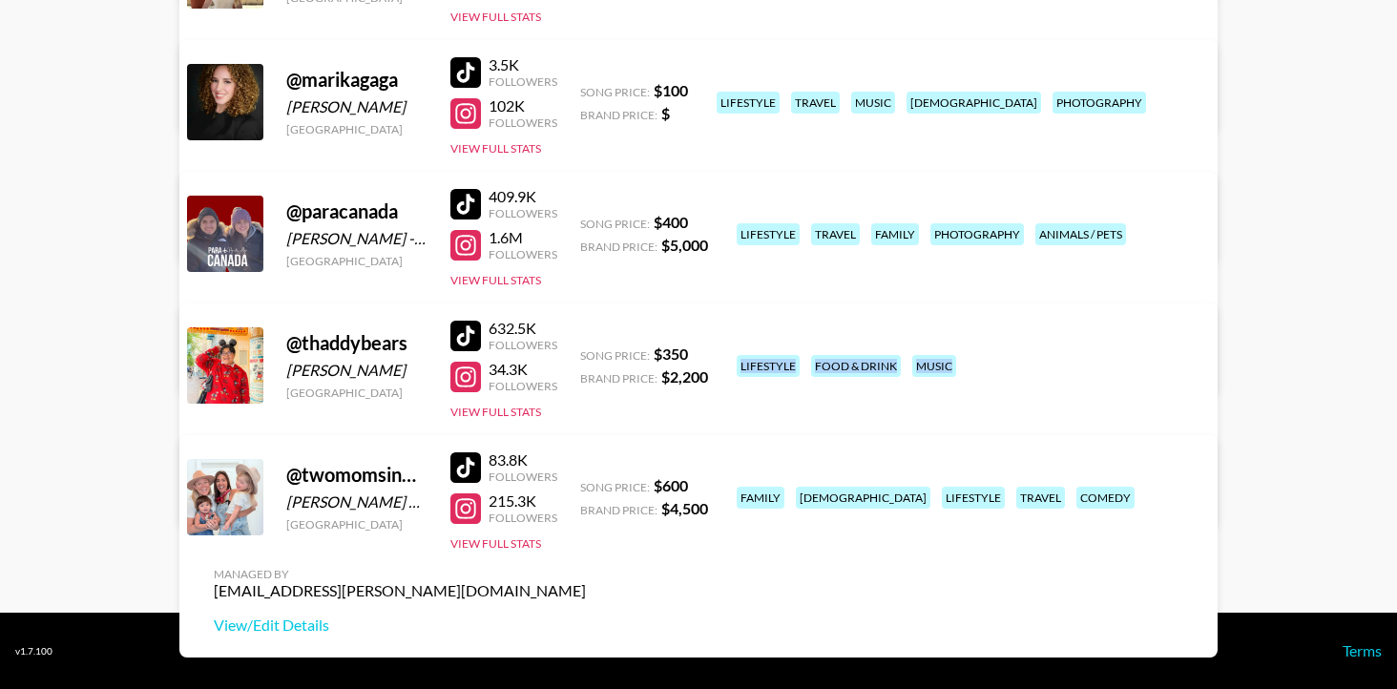
drag, startPoint x: 838, startPoint y: 381, endPoint x: 737, endPoint y: 351, distance: 105.4
click at [737, 351] on div "lifestyle food & drink music" at bounding box center [965, 365] width 468 height 33
copy div "lifestyle food & drink music"
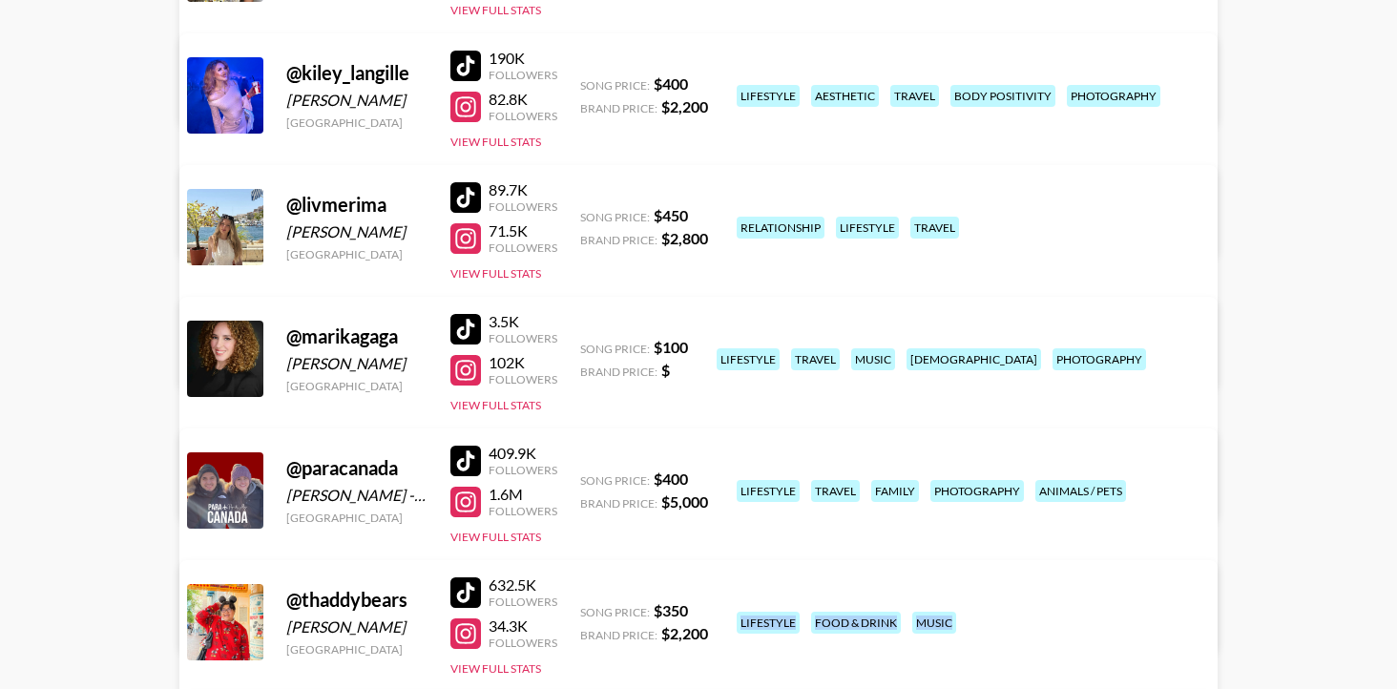
scroll to position [0, 0]
